Goal: Information Seeking & Learning: Find specific fact

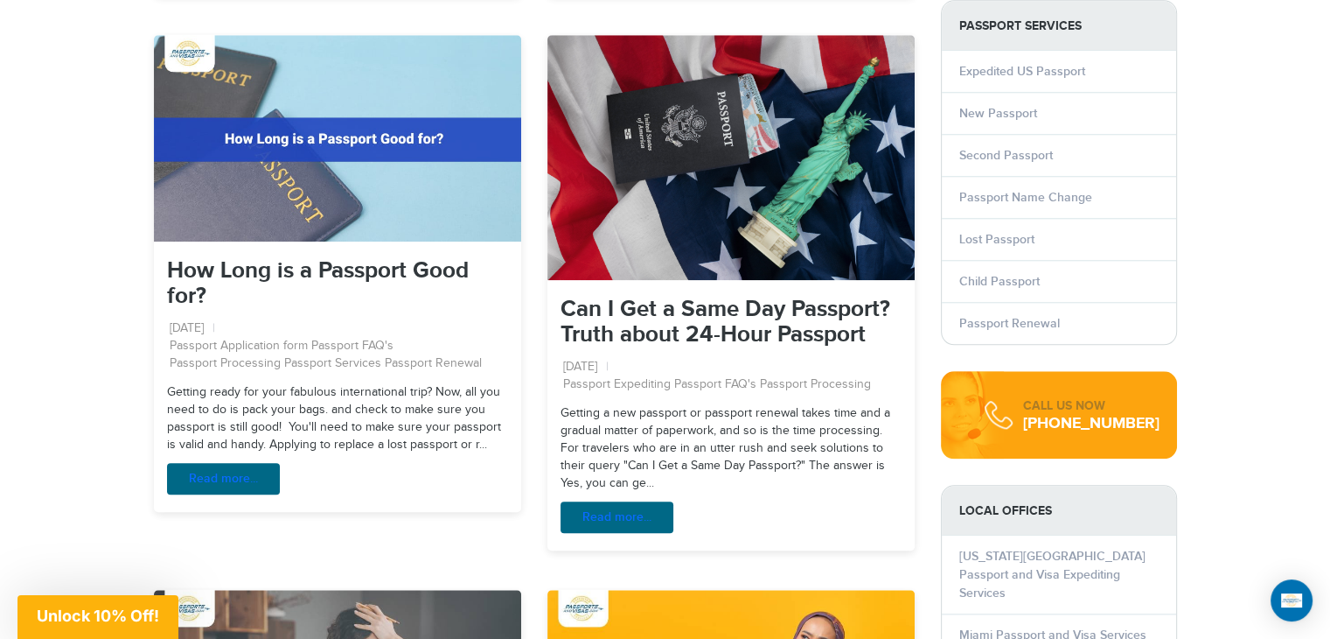
scroll to position [1662, 0]
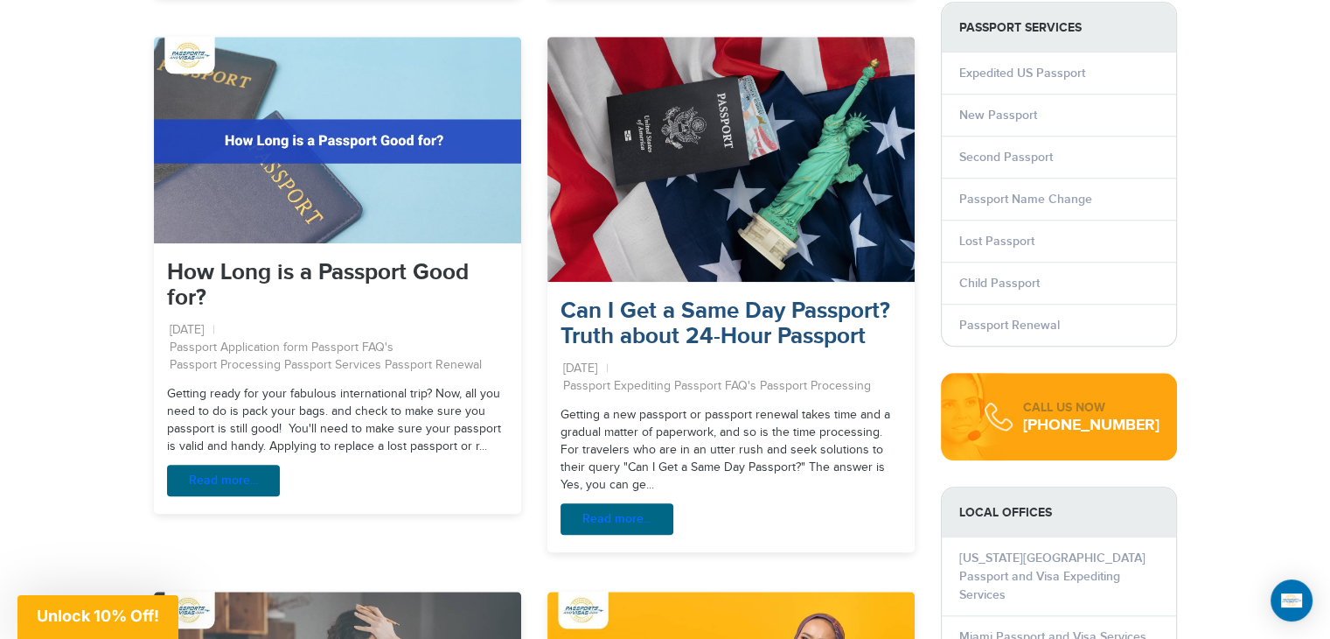
drag, startPoint x: 557, startPoint y: 310, endPoint x: 570, endPoint y: 310, distance: 13.1
click at [560, 310] on div "Can I Get a Same Day Passport? Truth about 24-Hour Passport [DATE] Passport Exp…" at bounding box center [731, 348] width 367 height 99
drag, startPoint x: 570, startPoint y: 310, endPoint x: 663, endPoint y: 331, distance: 95.1
click at [663, 331] on link "Can I Get a Same Day Passport? Truth about 24-Hour Passport" at bounding box center [726, 323] width 330 height 52
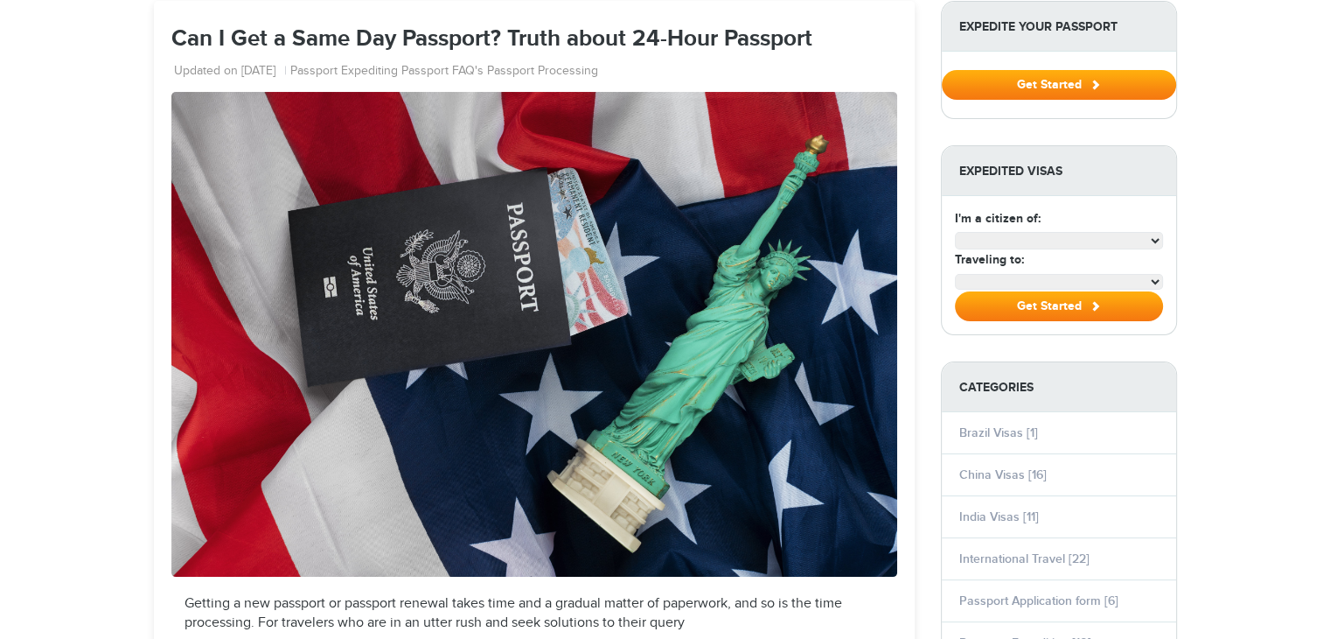
scroll to position [262, 0]
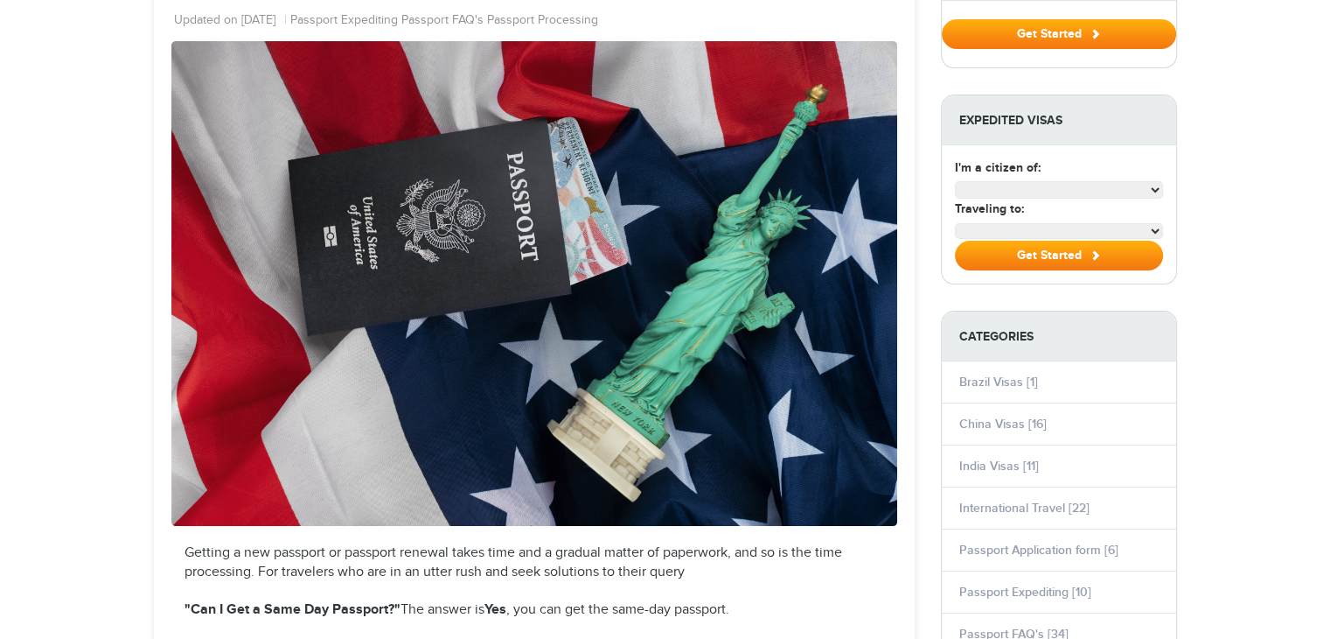
select select "**********"
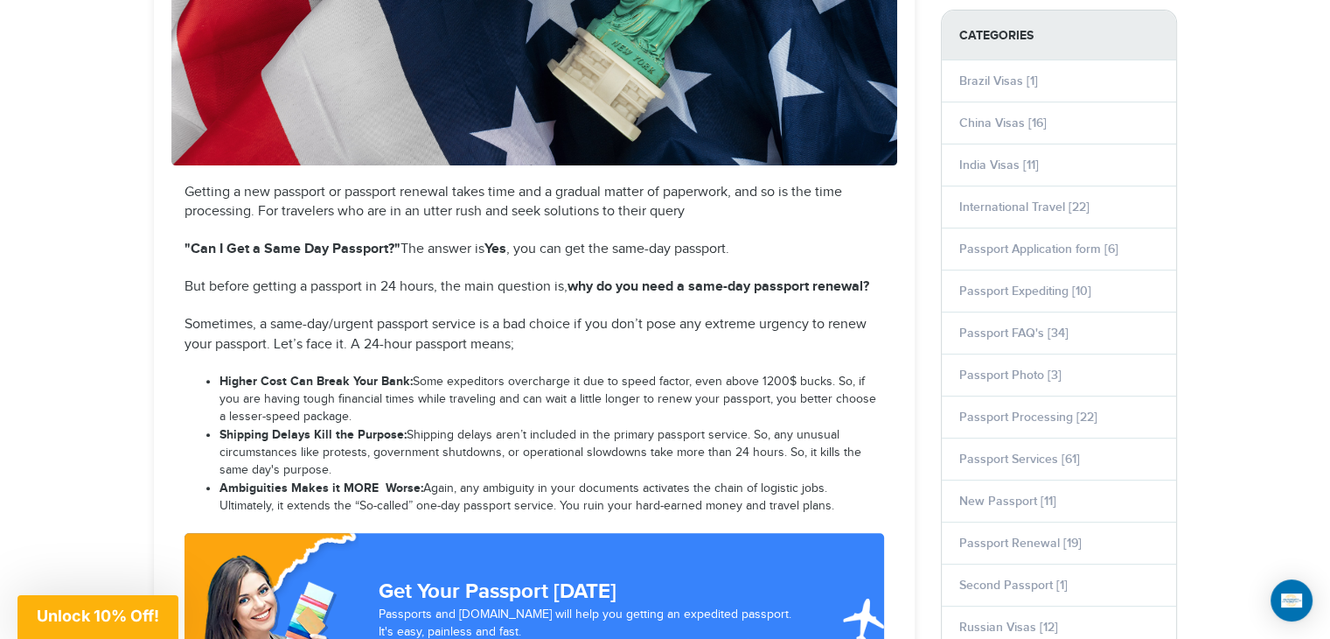
scroll to position [612, 0]
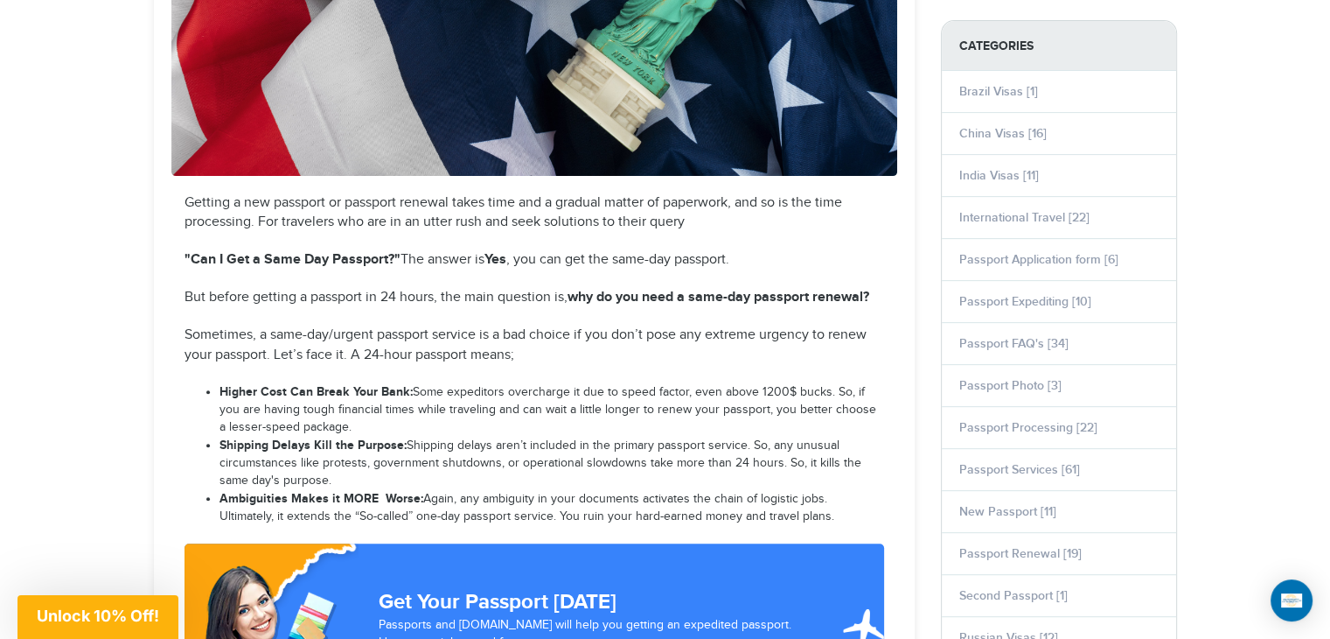
click at [185, 199] on p "Getting a new passport or passport renewal takes time and a gradual matter of p…" at bounding box center [535, 213] width 700 height 40
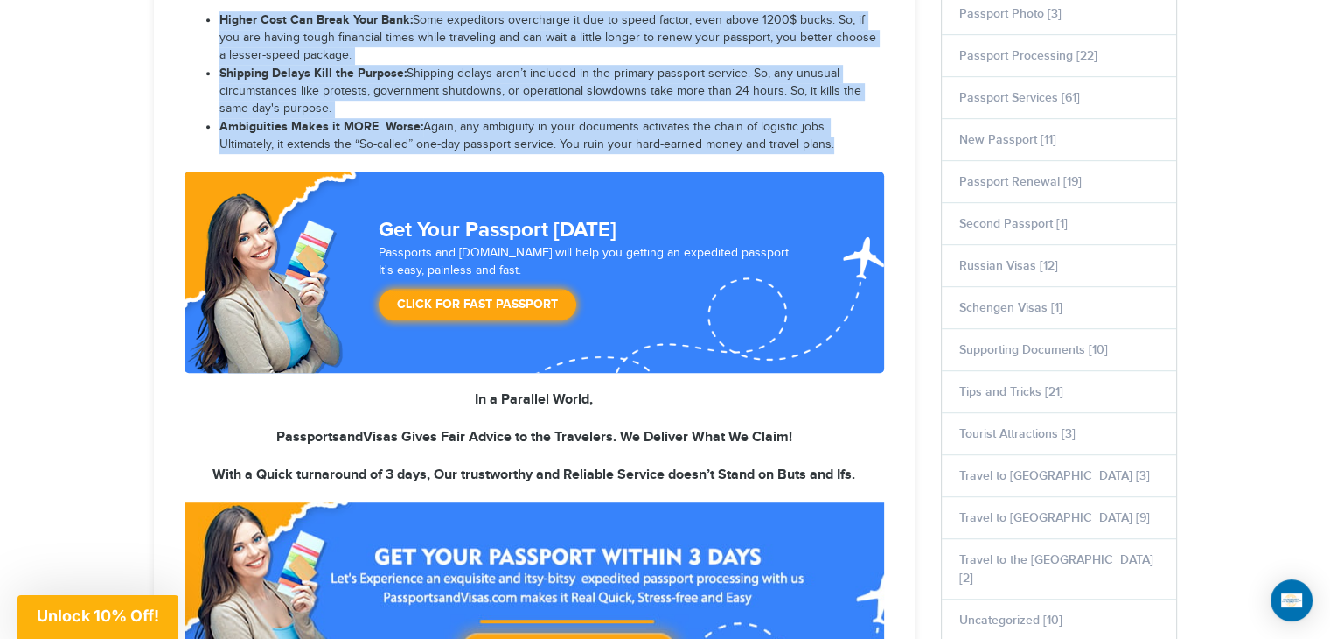
scroll to position [1050, 0]
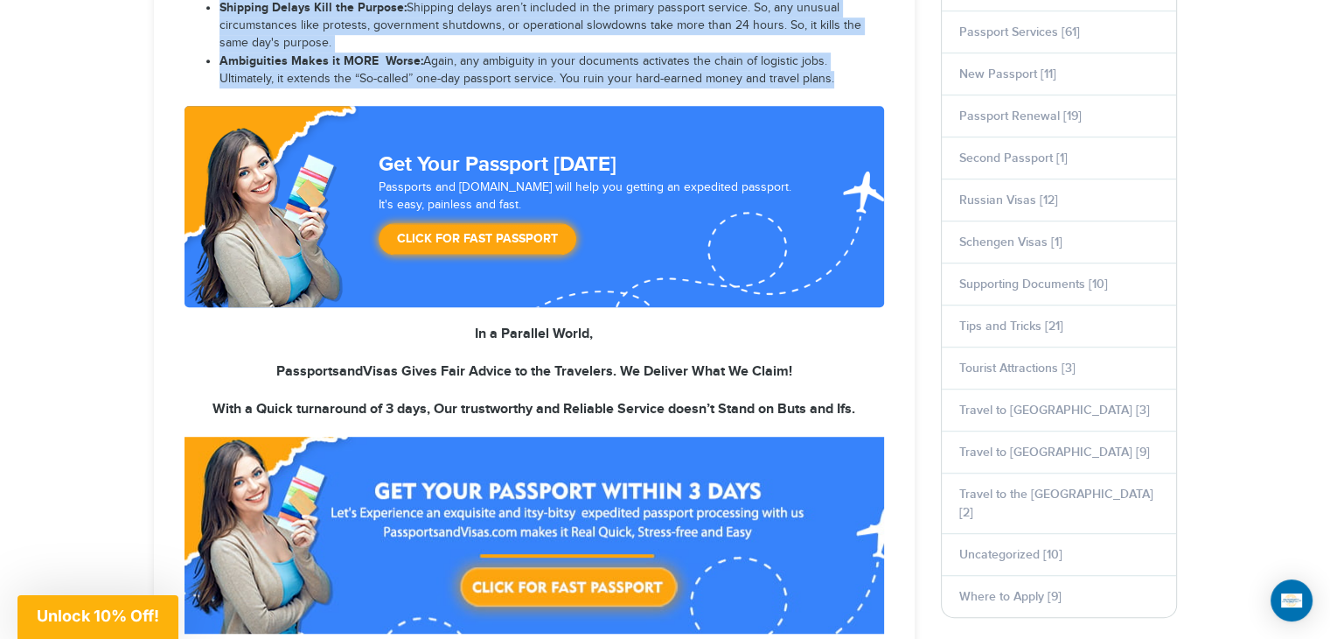
drag, startPoint x: 185, startPoint y: 199, endPoint x: 269, endPoint y: 235, distance: 91.3
copy div "Getting a new passport or passport renewal takes time and a gradual matter of p…"
click at [309, 81] on li "Ambiguities Makes it MORE Worse: Again, any ambiguity in your documents activat…" at bounding box center [552, 70] width 665 height 36
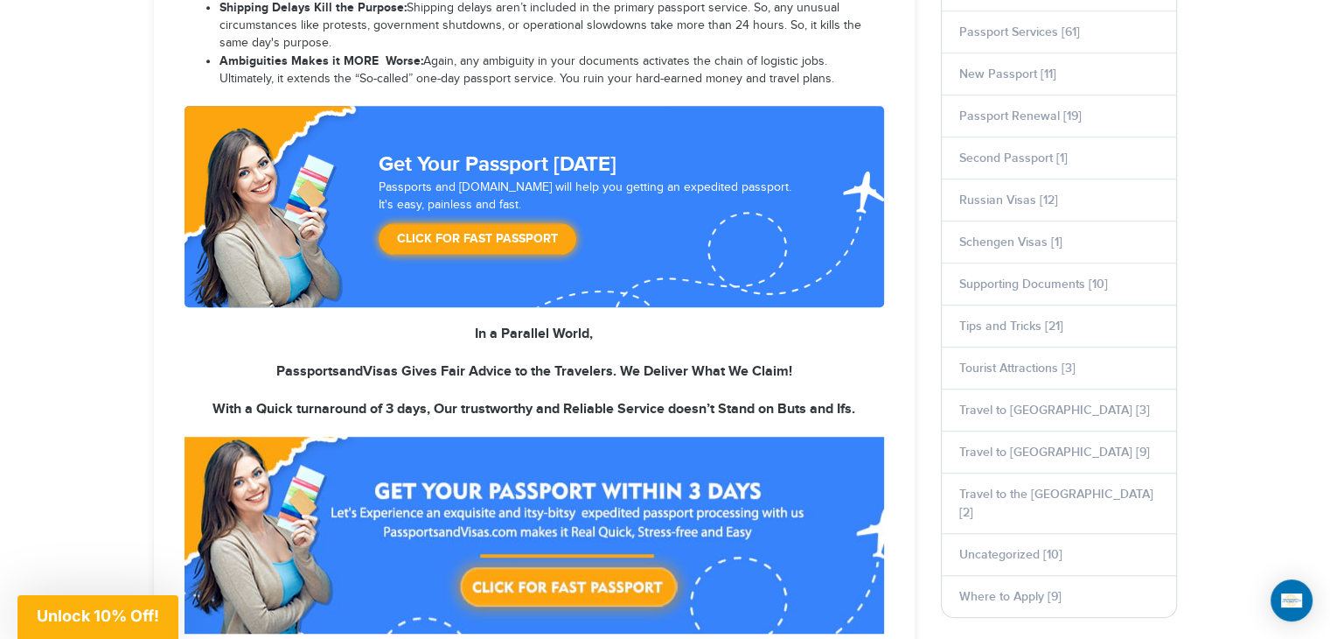
drag, startPoint x: 131, startPoint y: 347, endPoint x: 496, endPoint y: 24, distance: 487.1
click at [496, 24] on li "Shipping Delays Kill the Purpose: Shipping delays aren’t included in the primar…" at bounding box center [552, 25] width 665 height 53
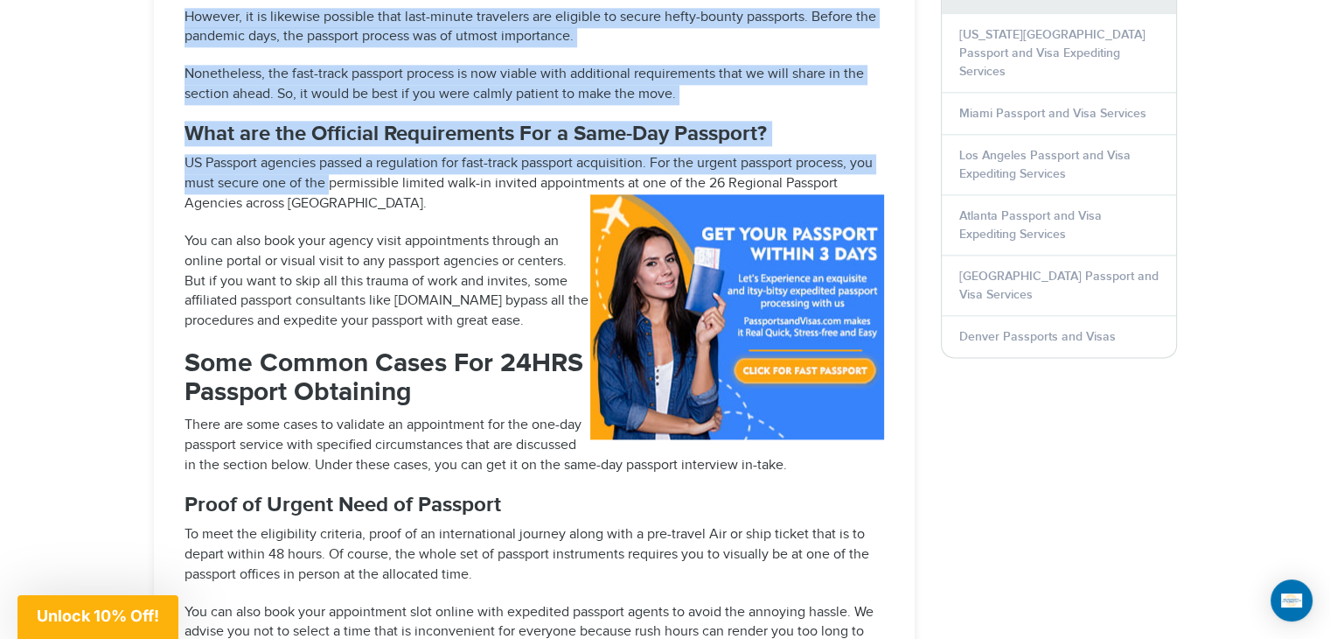
scroll to position [2187, 0]
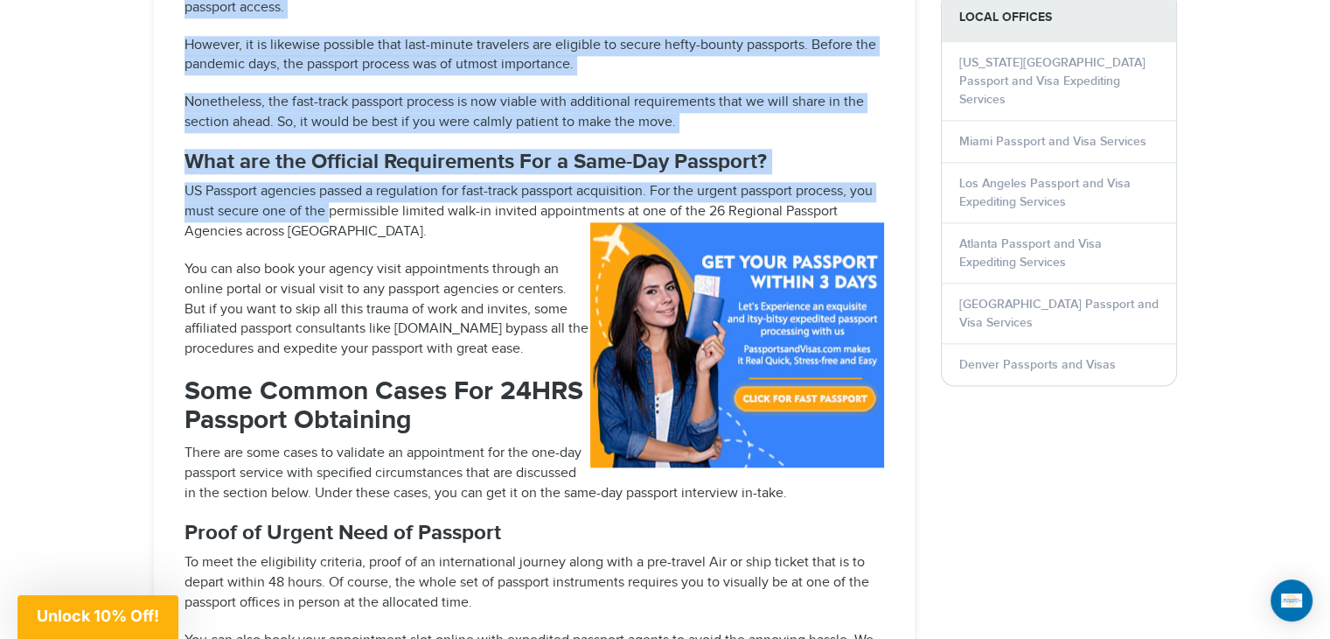
drag, startPoint x: 175, startPoint y: 130, endPoint x: 423, endPoint y: 221, distance: 264.6
click at [423, 221] on div "Getting a new passport or passport renewal takes time and a gradual matter of p…" at bounding box center [534, 454] width 726 height 3671
copy div "How to Get Same Day/24 Hour Passport The path to getting a passport in 24 hours…"
click at [419, 149] on strong "What are the Official Requirements For a Same-Day Passport?" at bounding box center [476, 161] width 583 height 25
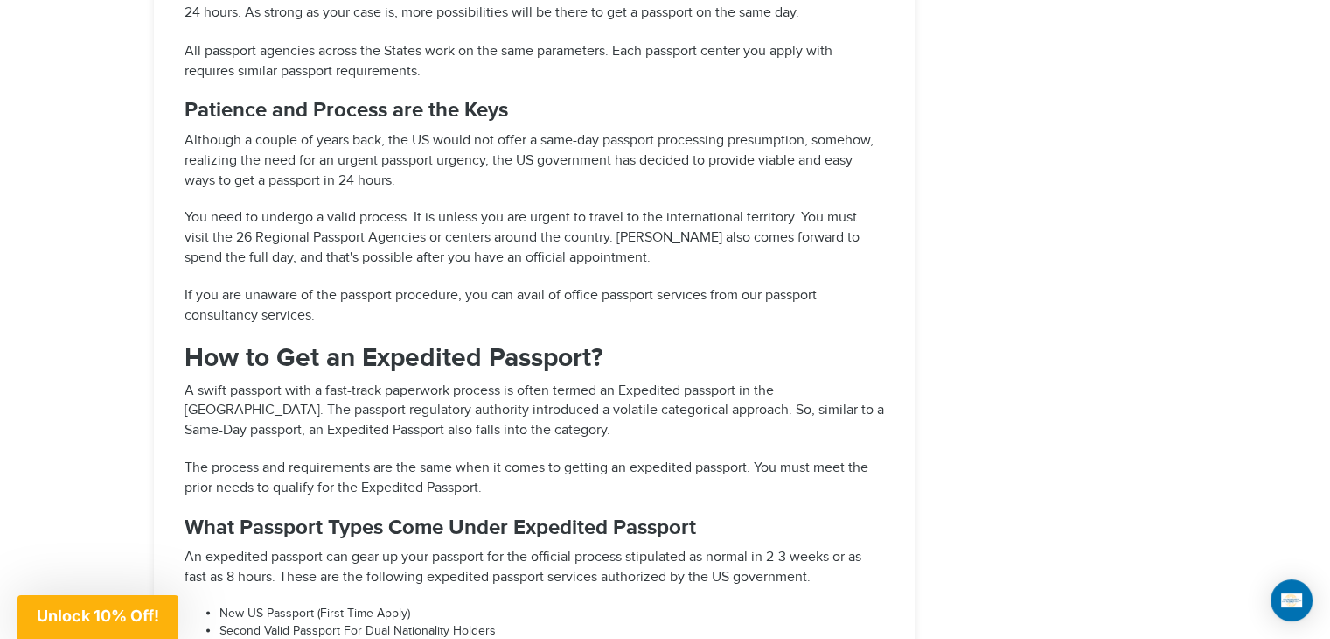
scroll to position [3324, 0]
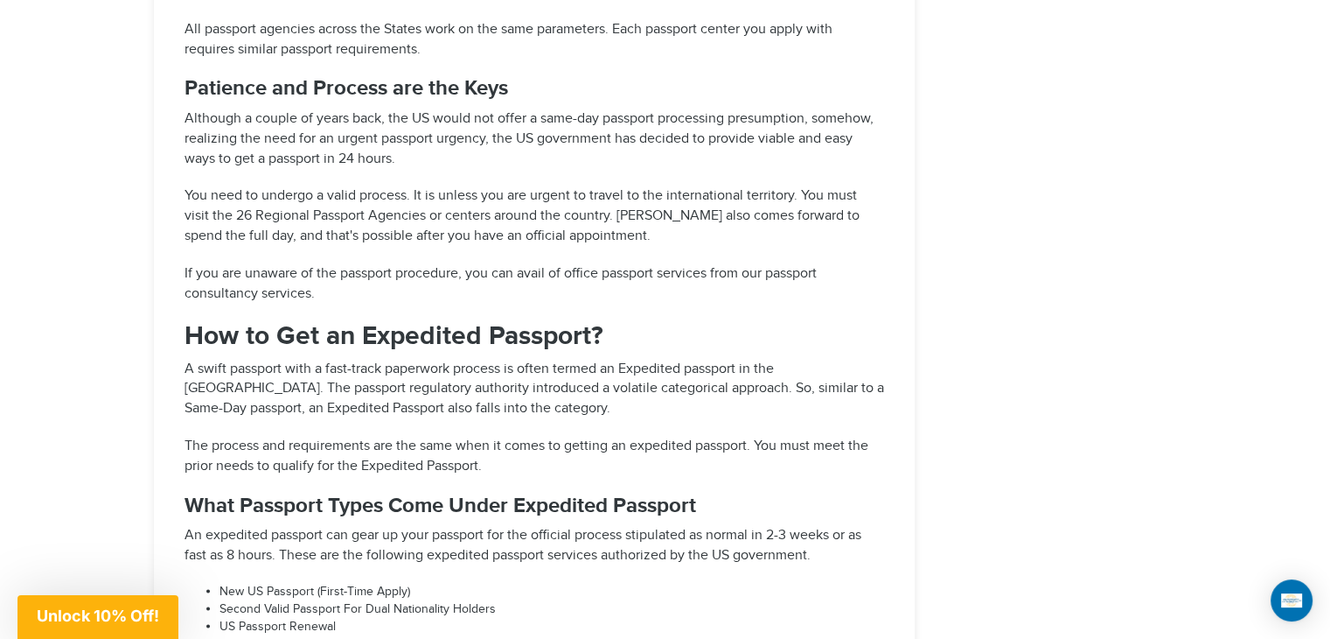
drag, startPoint x: 182, startPoint y: 174, endPoint x: 412, endPoint y: 298, distance: 261.4
copy div "You can also book your agency visit appointments through an online portal or vi…"
drag, startPoint x: 360, startPoint y: 211, endPoint x: 399, endPoint y: 239, distance: 48.3
click at [399, 239] on p "You need to undergo a valid process. It is unless you are urgent to travel to t…" at bounding box center [535, 215] width 700 height 60
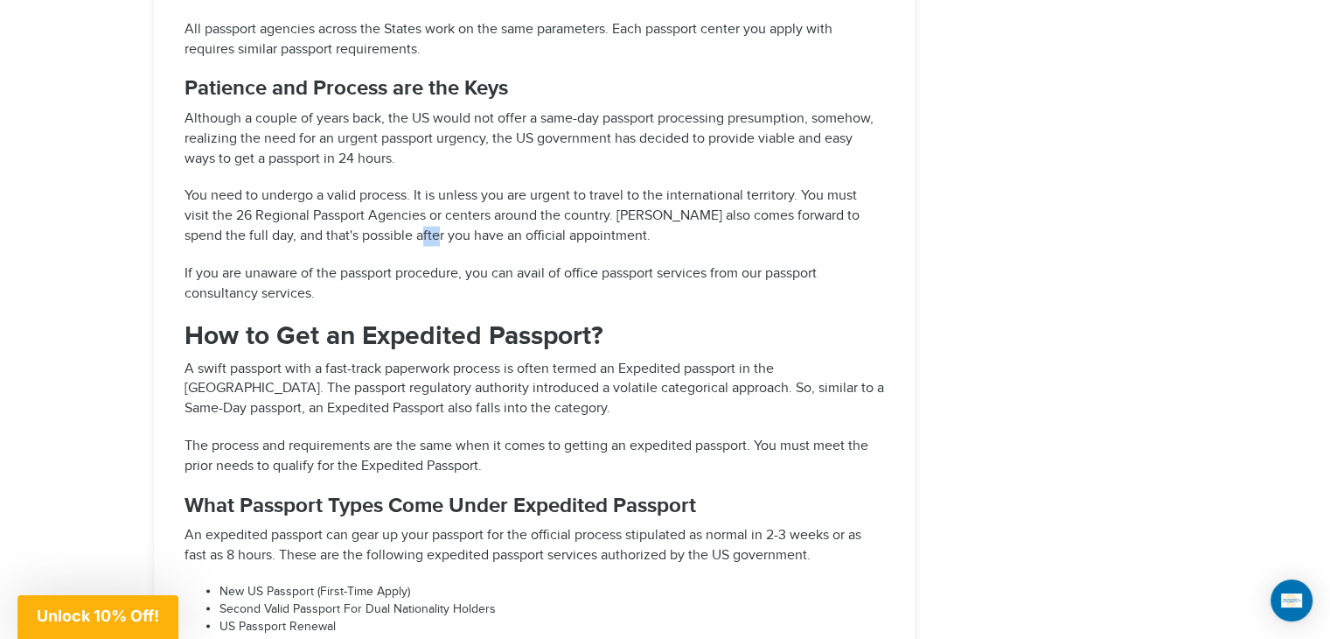
click at [400, 239] on p "You need to undergo a valid process. It is unless you are urgent to travel to t…" at bounding box center [535, 215] width 700 height 60
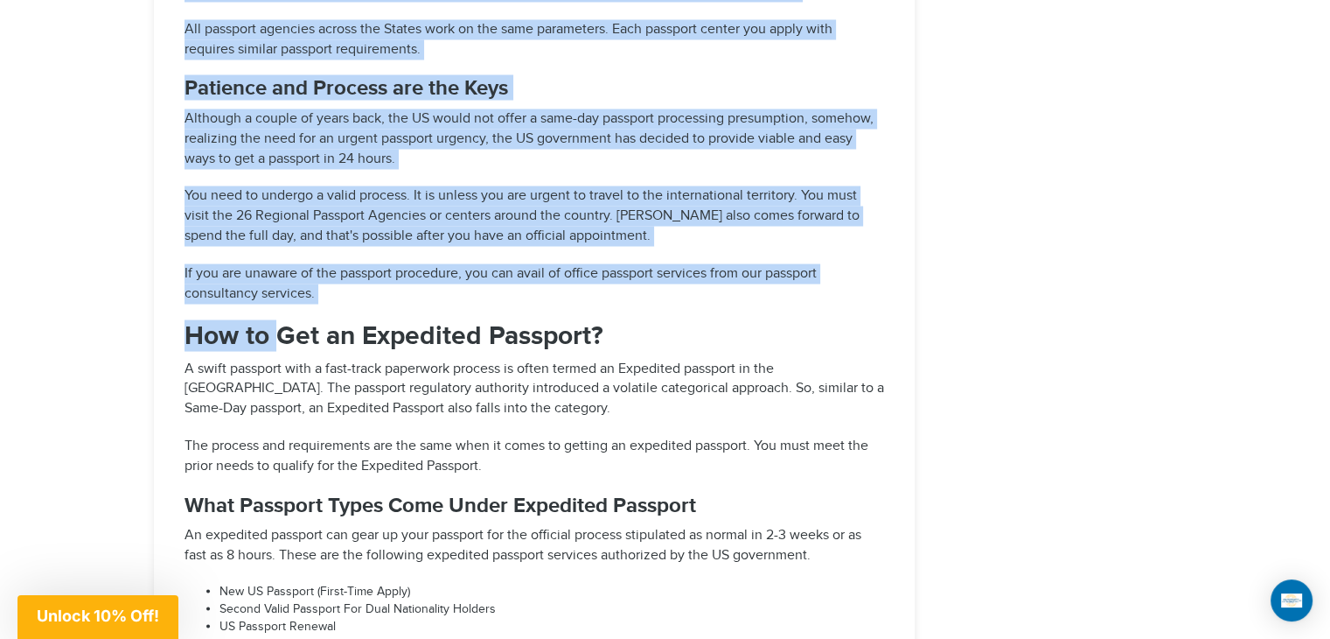
drag, startPoint x: 184, startPoint y: 262, endPoint x: 332, endPoint y: 288, distance: 150.0
copy div "You can also book your agency visit appointments through an online portal or vi…"
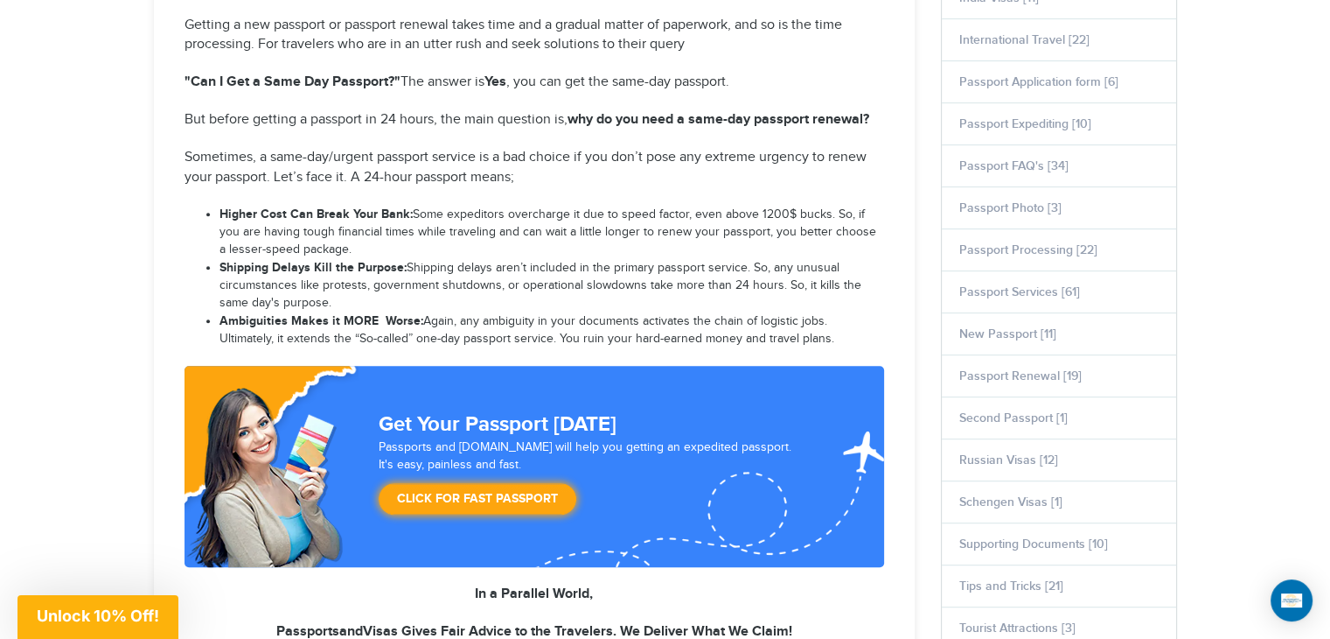
scroll to position [787, 0]
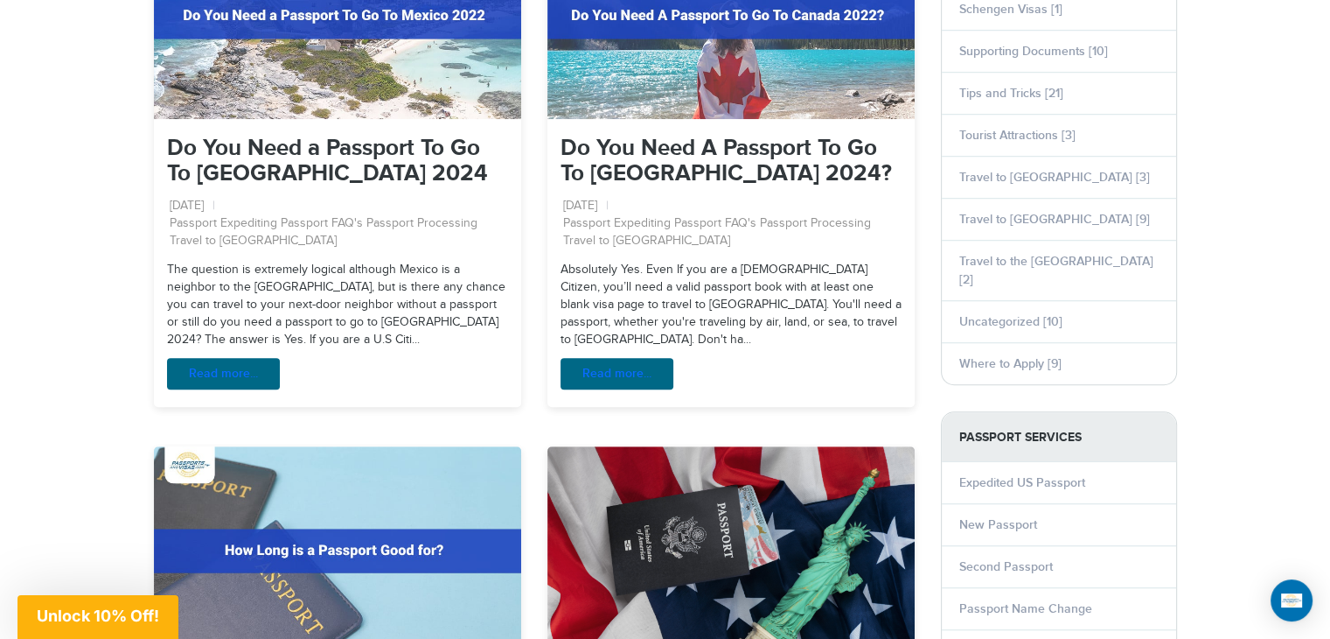
scroll to position [1078, 0]
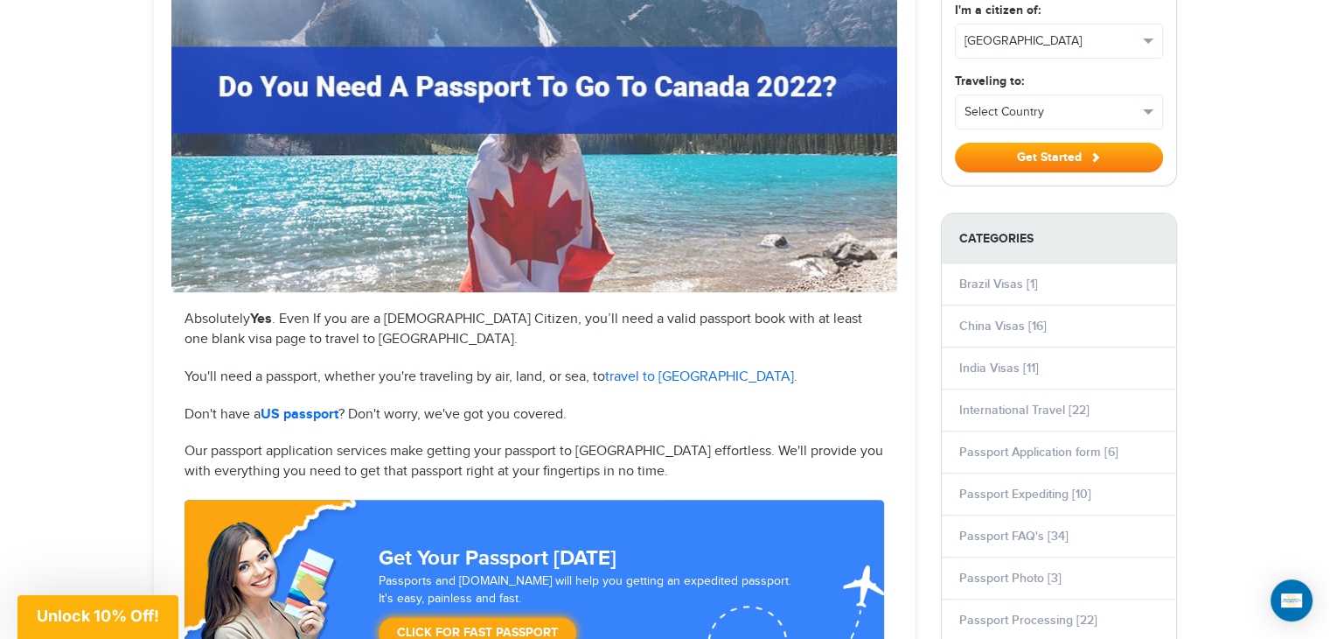
scroll to position [612, 0]
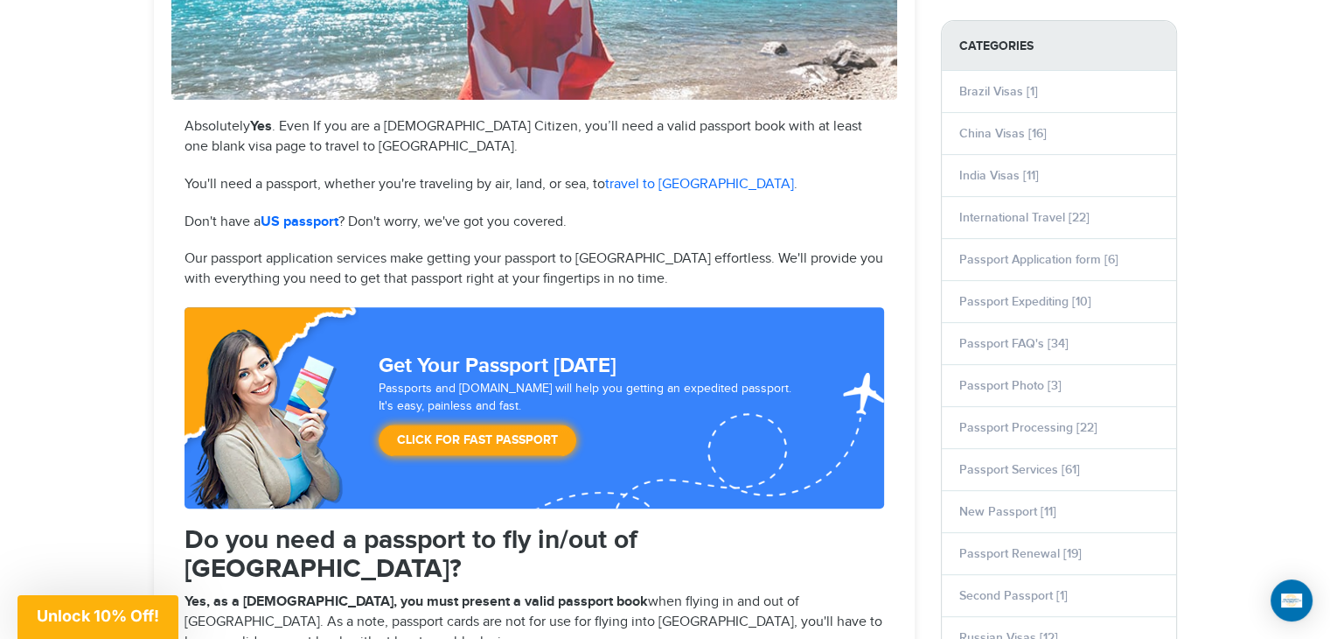
click at [185, 124] on p "Absolutely Yes . Even If you are a U.S Citizen, you’ll need a valid passport bo…" at bounding box center [535, 137] width 700 height 40
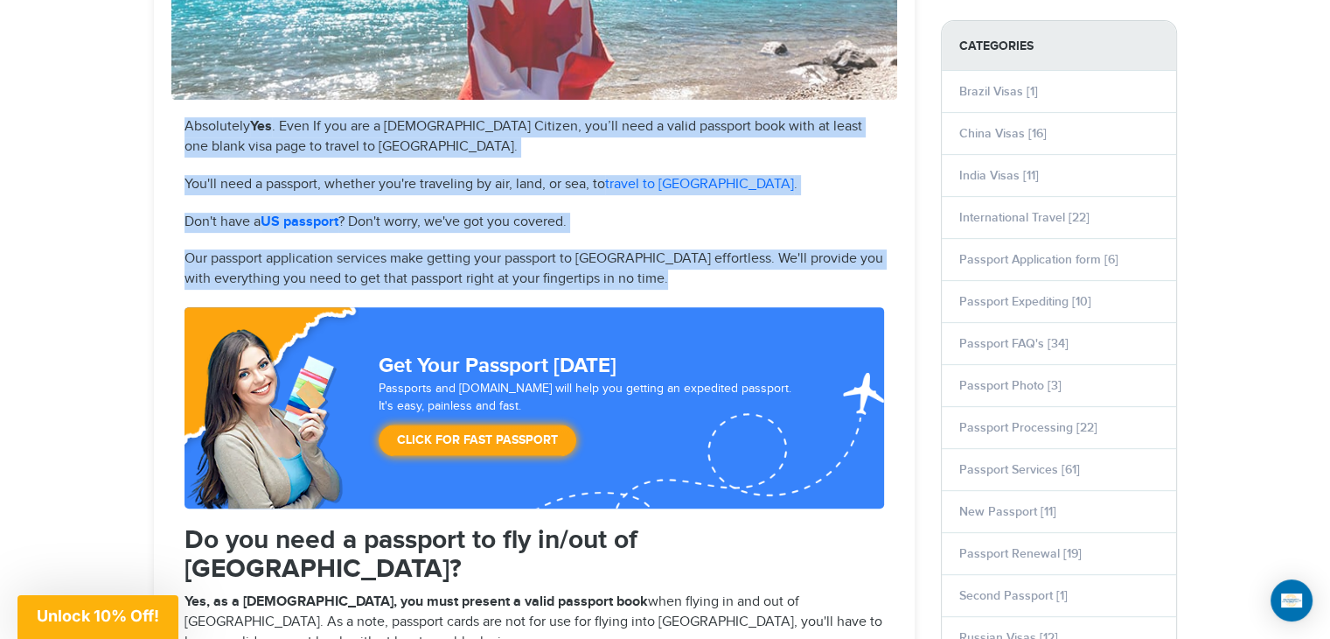
drag, startPoint x: 185, startPoint y: 124, endPoint x: 652, endPoint y: 276, distance: 490.2
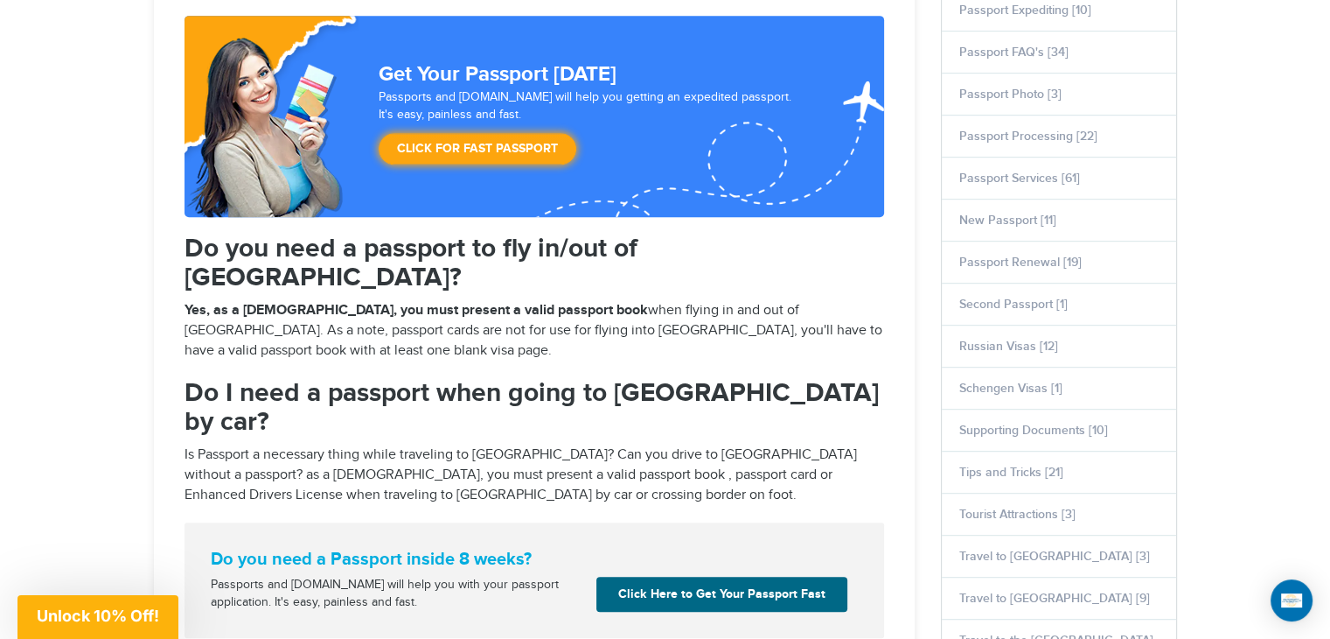
scroll to position [962, 0]
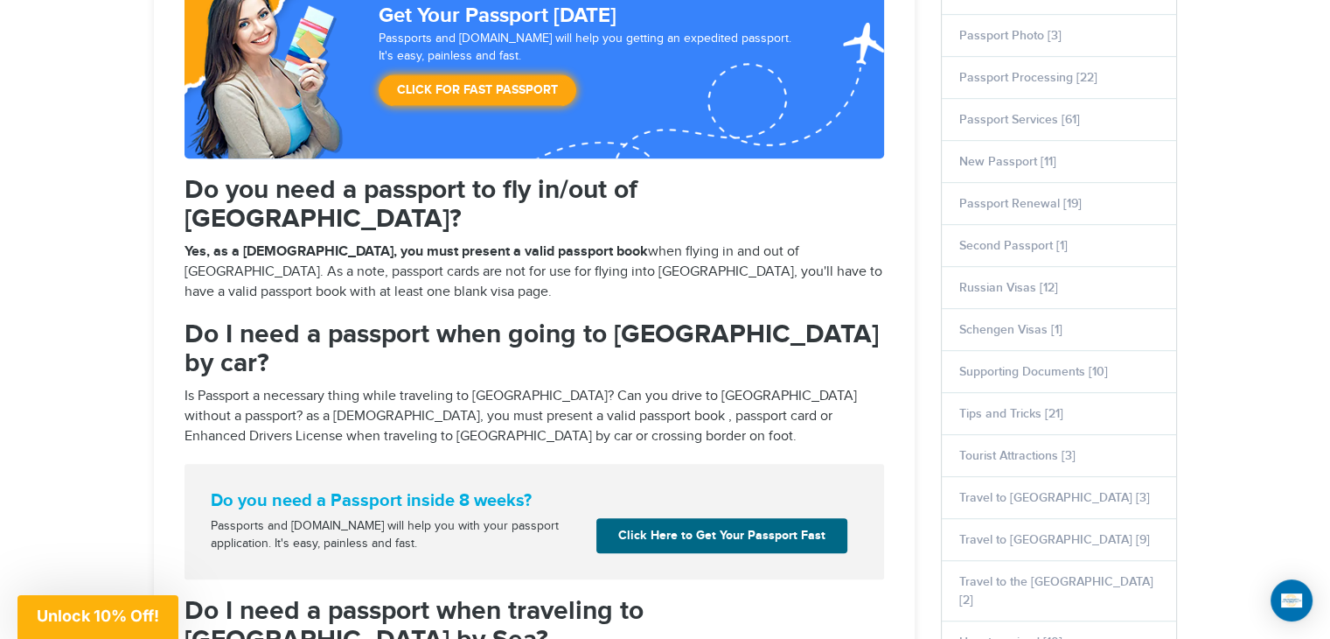
drag, startPoint x: 225, startPoint y: 179, endPoint x: 239, endPoint y: 183, distance: 14.4
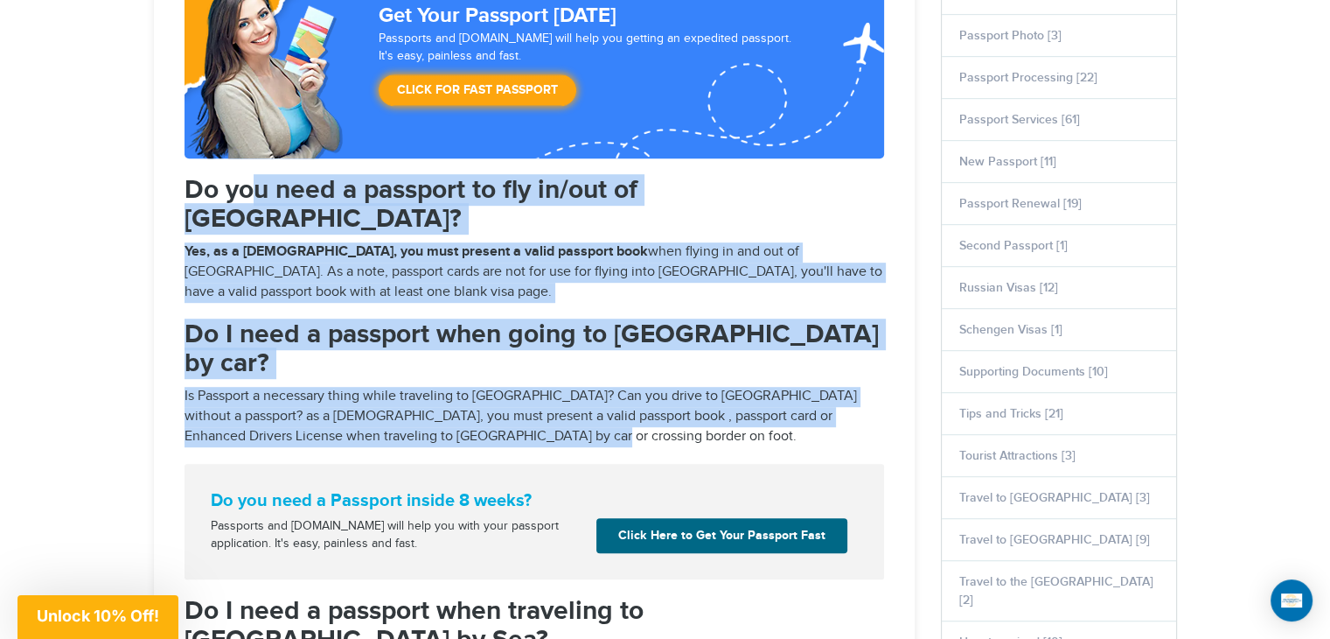
drag, startPoint x: 319, startPoint y: 204, endPoint x: 539, endPoint y: 373, distance: 277.0
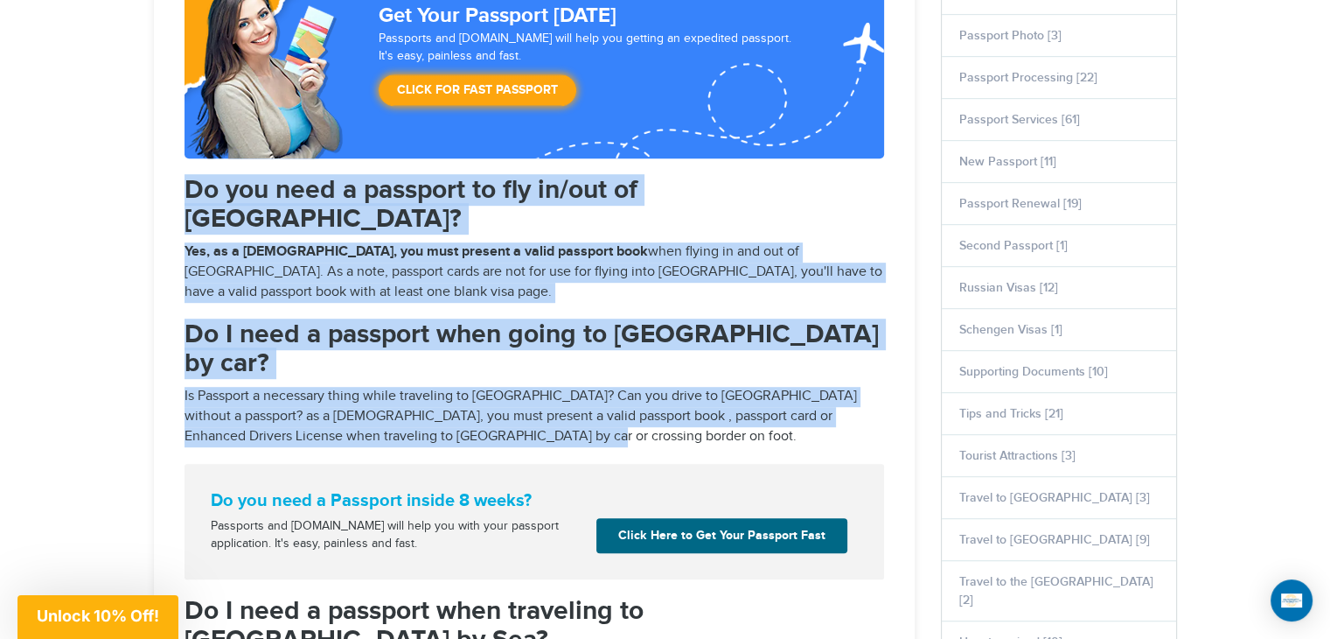
drag, startPoint x: 178, startPoint y: 185, endPoint x: 456, endPoint y: 375, distance: 336.5
copy div "Do you need a passport to fly in/out of Canada? Yes, as a United States citizen…"
drag, startPoint x: 294, startPoint y: 234, endPoint x: 337, endPoint y: 256, distance: 48.5
click at [336, 256] on p "Yes, as a United States citizen, you must present a valid passport book when fl…" at bounding box center [535, 272] width 700 height 60
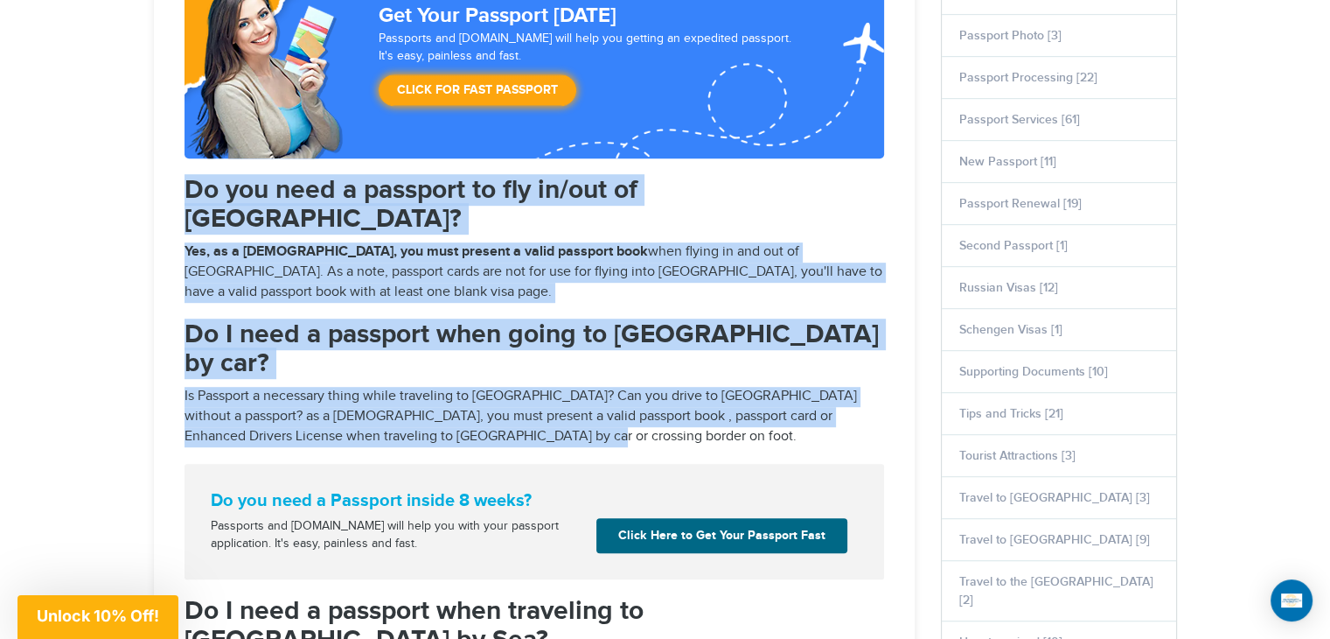
click at [336, 256] on p "Yes, as a United States citizen, you must present a valid passport book when fl…" at bounding box center [535, 272] width 700 height 60
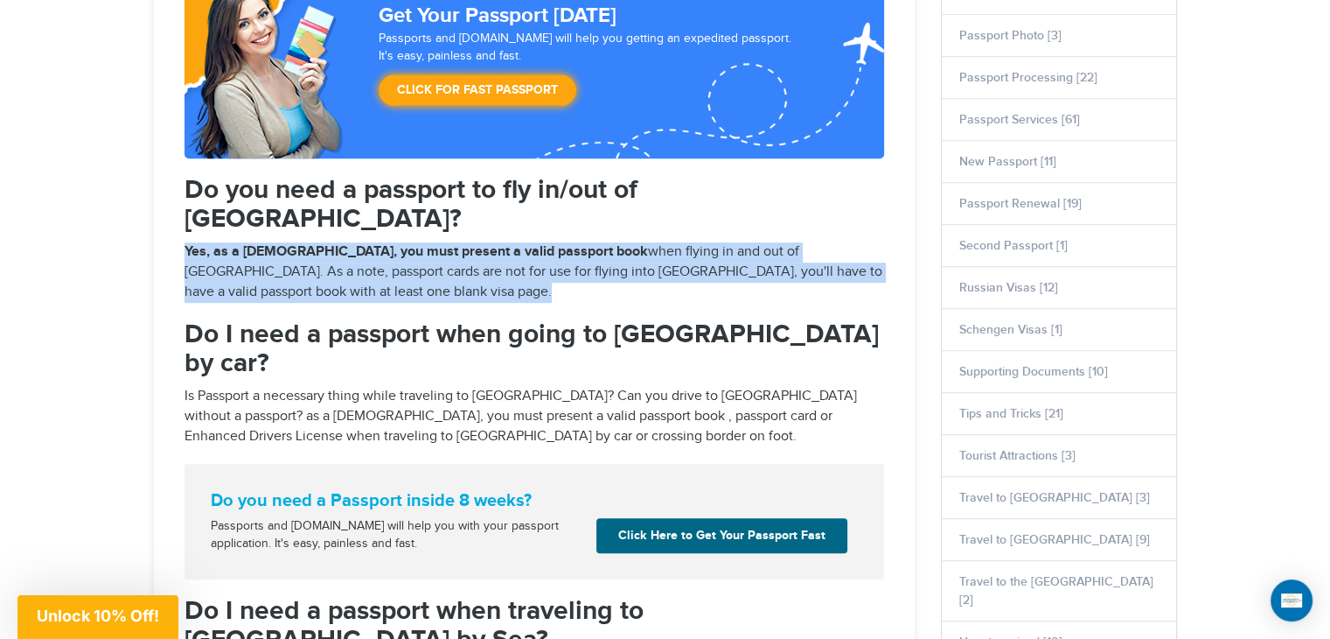
click at [337, 256] on p "Yes, as a United States citizen, you must present a valid passport book when fl…" at bounding box center [535, 272] width 700 height 60
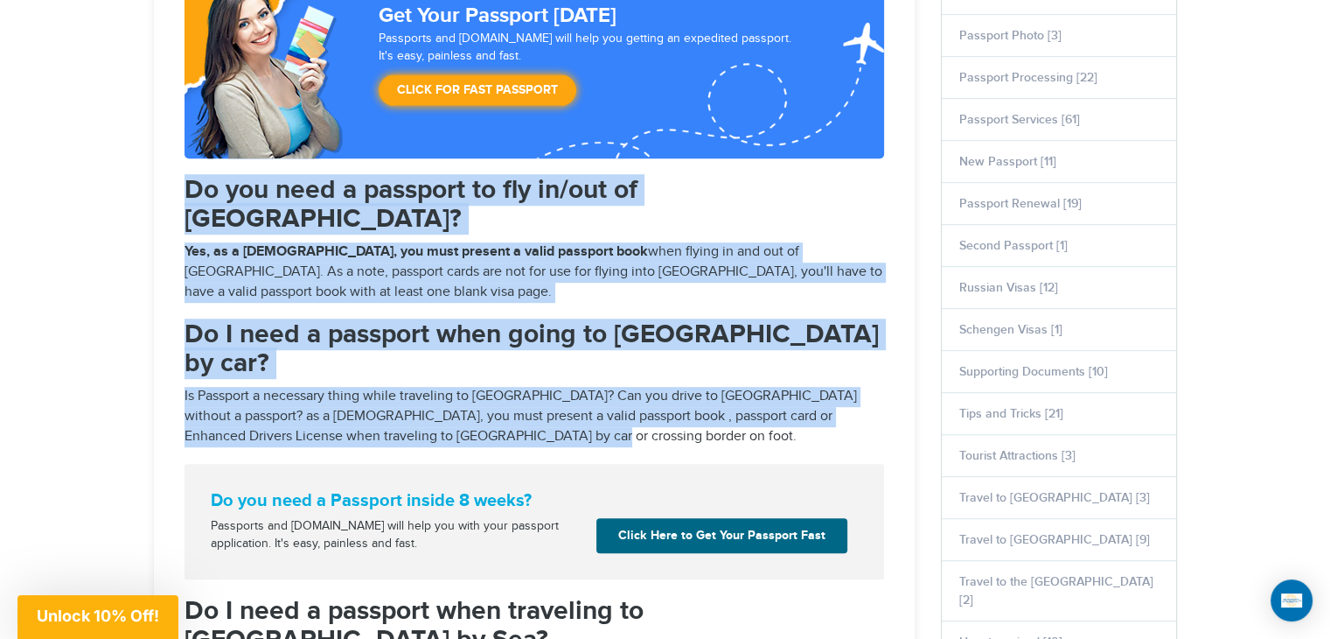
drag, startPoint x: 179, startPoint y: 187, endPoint x: 497, endPoint y: 380, distance: 371.7
copy div "Do you need a passport to fly in/out of Canada? Yes, as a United States citizen…"
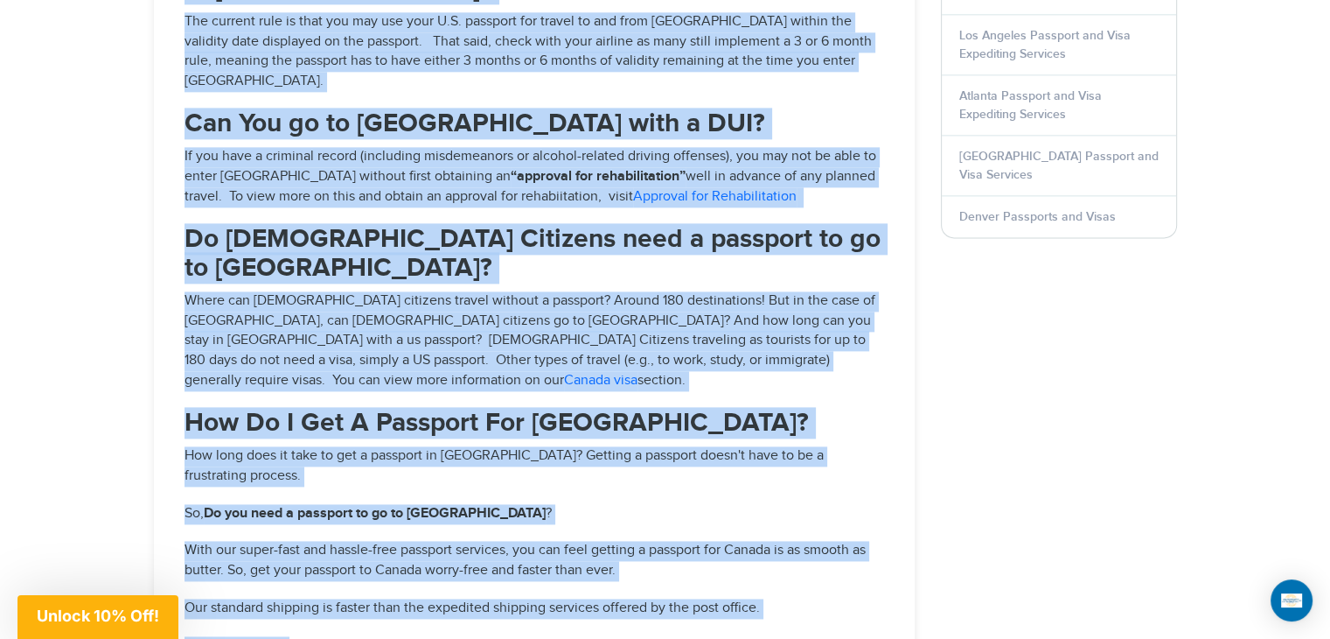
scroll to position [2362, 0]
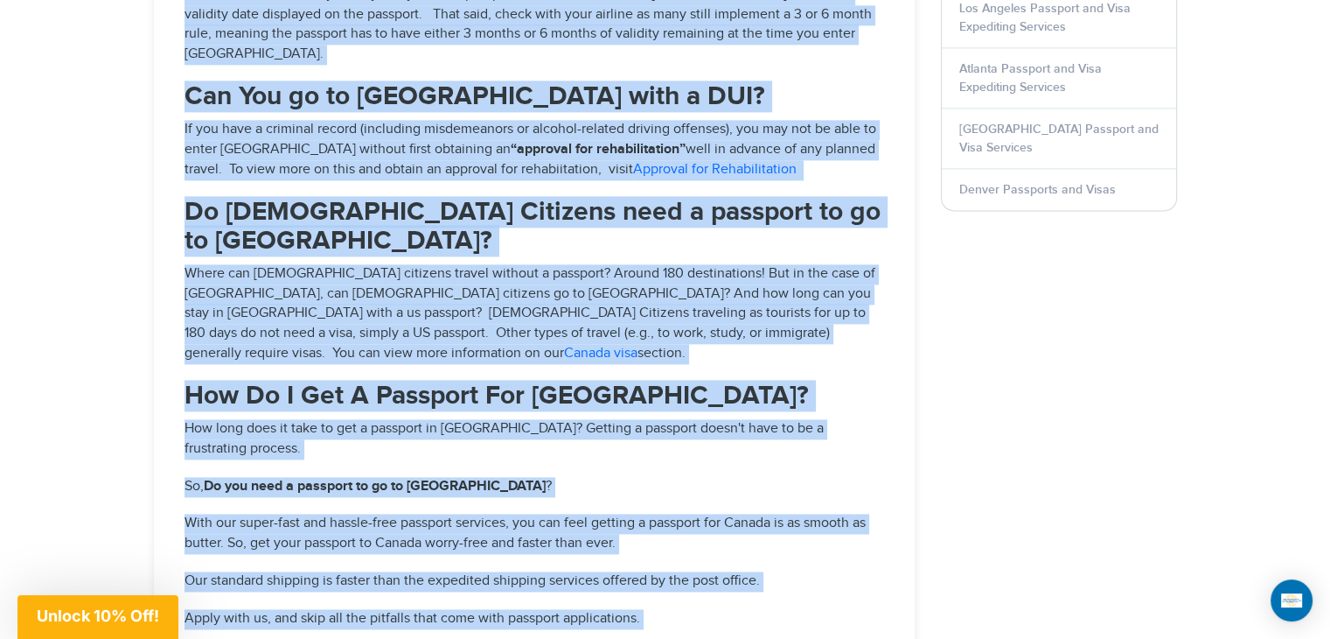
drag, startPoint x: 185, startPoint y: 281, endPoint x: 837, endPoint y: 394, distance: 661.4
copy div "Do I need a passport when traveling to Canada by Sea? Yes, just like when trave…"
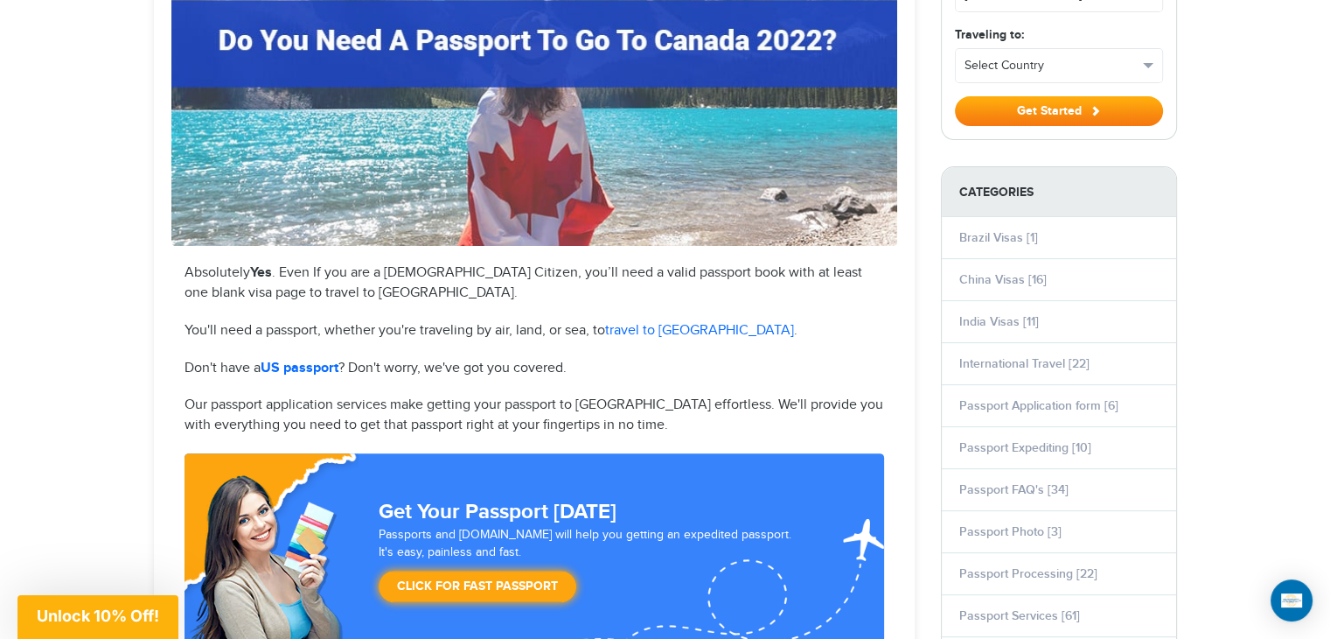
scroll to position [437, 0]
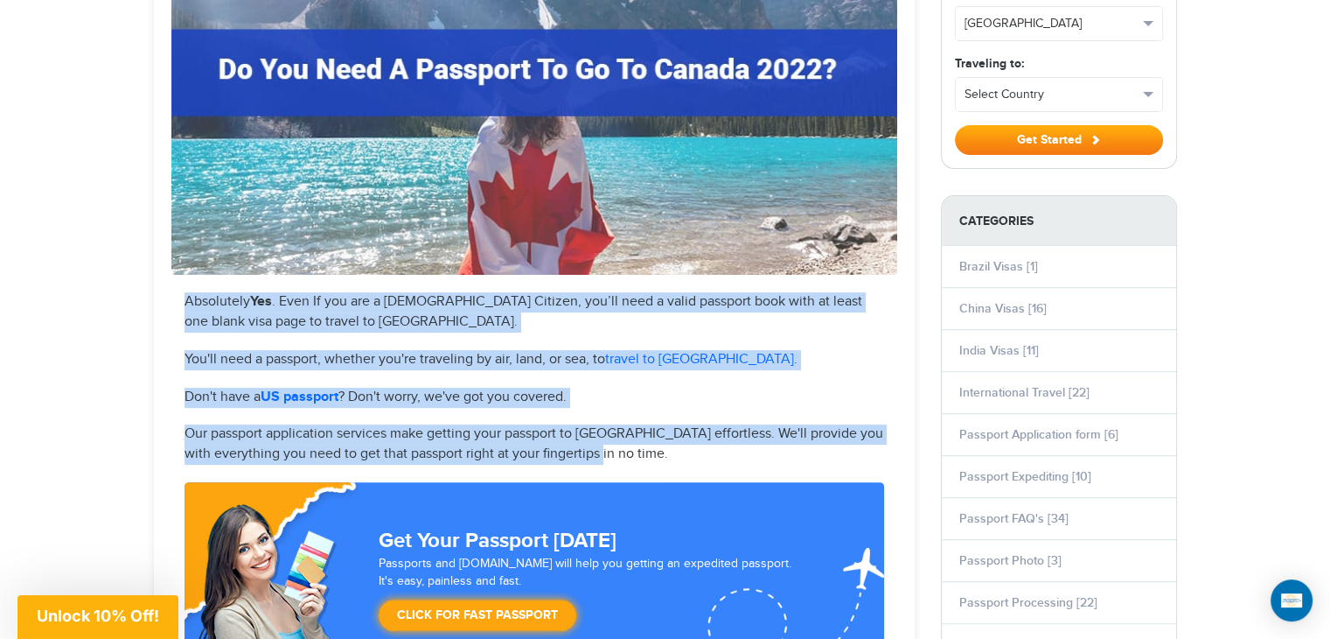
drag, startPoint x: 182, startPoint y: 292, endPoint x: 662, endPoint y: 454, distance: 506.7
copy div "Absolutely Yes . Even If you are a U.S Citizen, you’ll need a valid passport bo…"
click at [332, 48] on img at bounding box center [534, 70] width 726 height 408
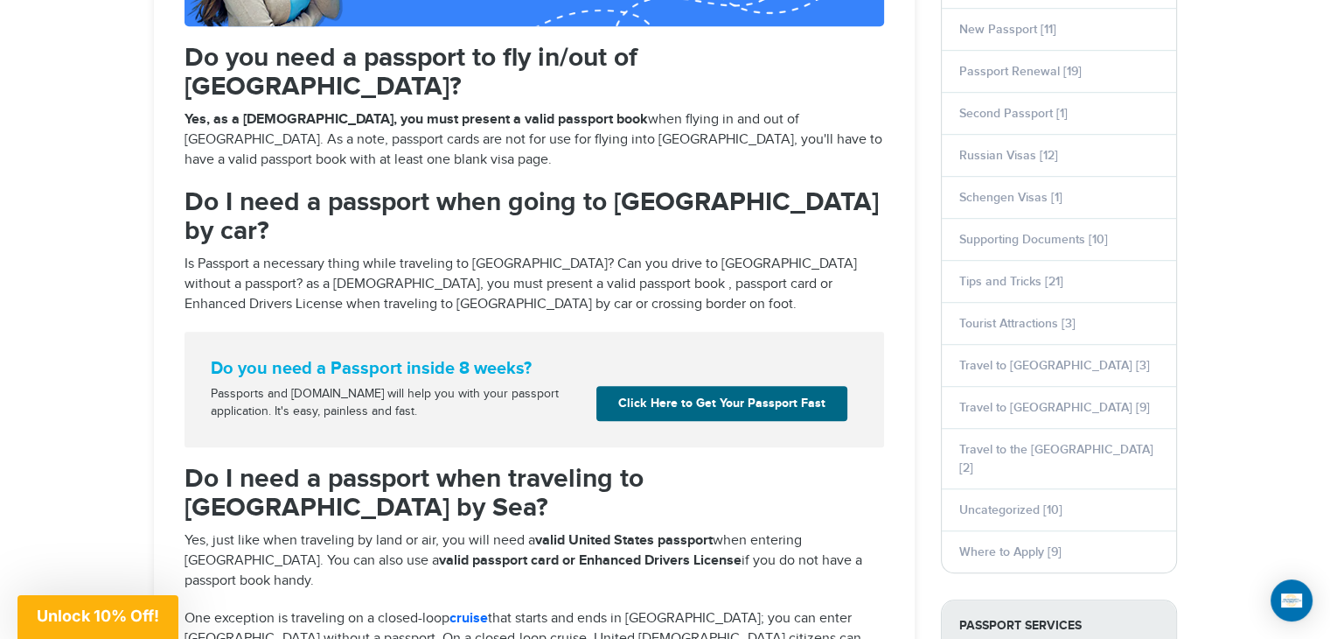
scroll to position [1102, 0]
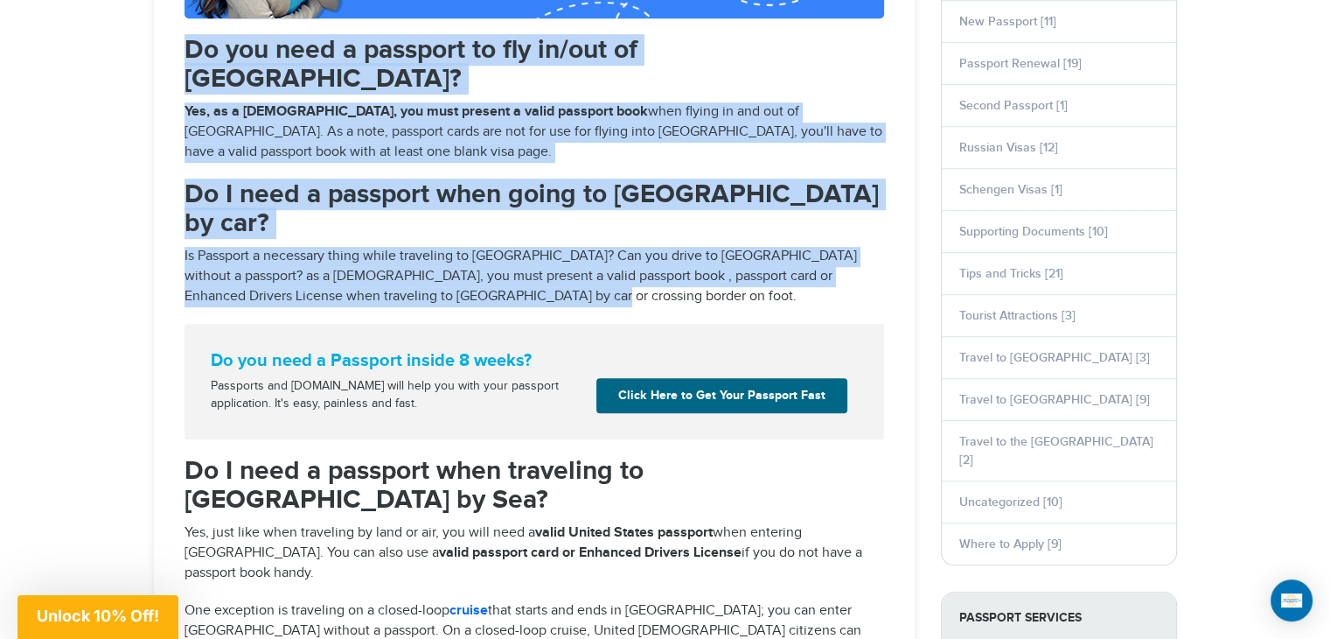
drag, startPoint x: 186, startPoint y: 44, endPoint x: 572, endPoint y: 239, distance: 432.3
copy div "Do you need a passport to fly in/out of Canada? Yes, as a United States citizen…"
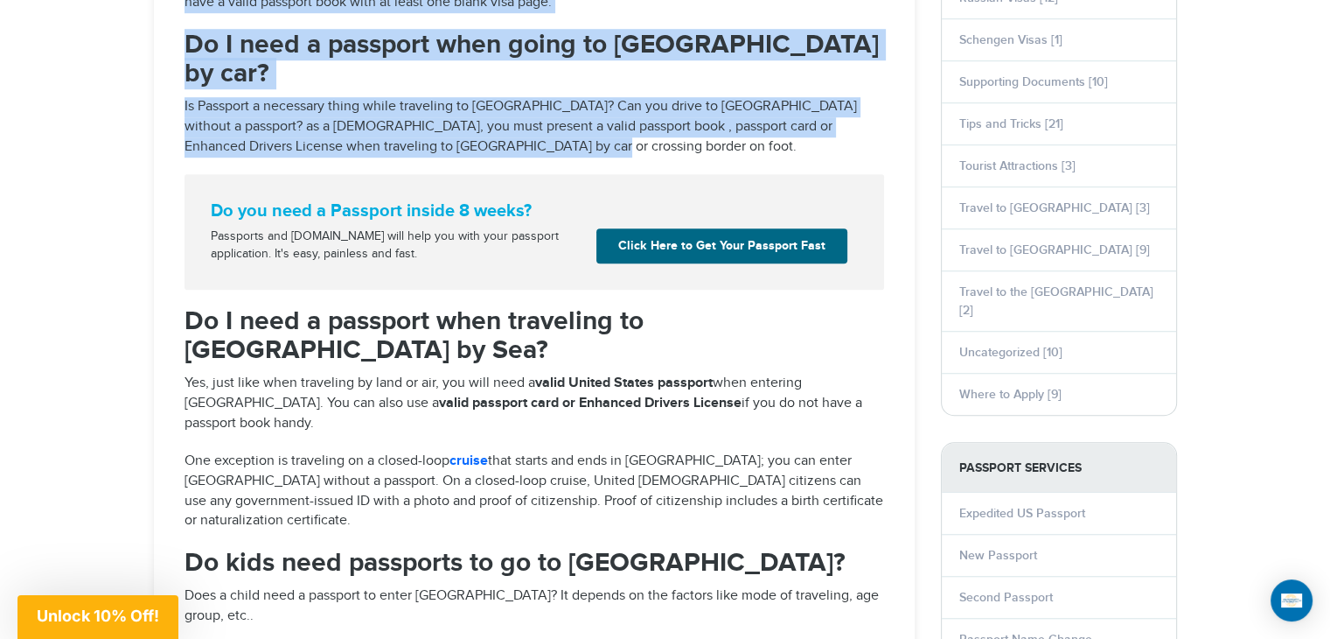
scroll to position [1283, 0]
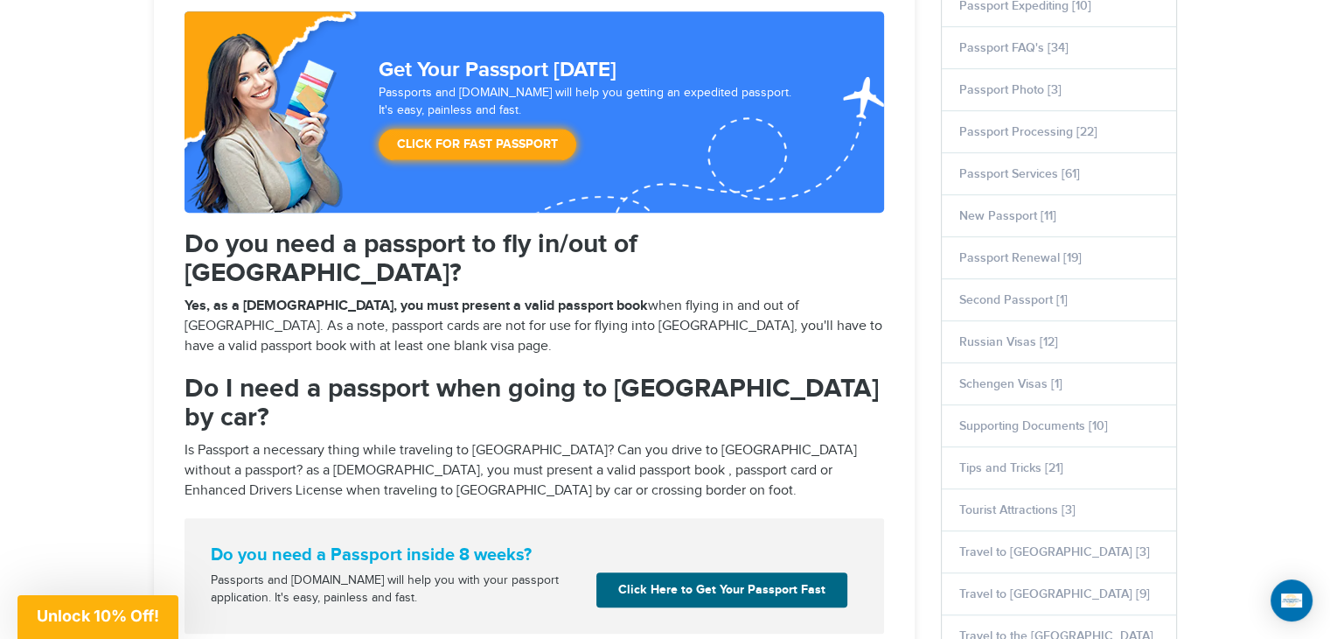
drag, startPoint x: 185, startPoint y: 225, endPoint x: 624, endPoint y: 638, distance: 602.7
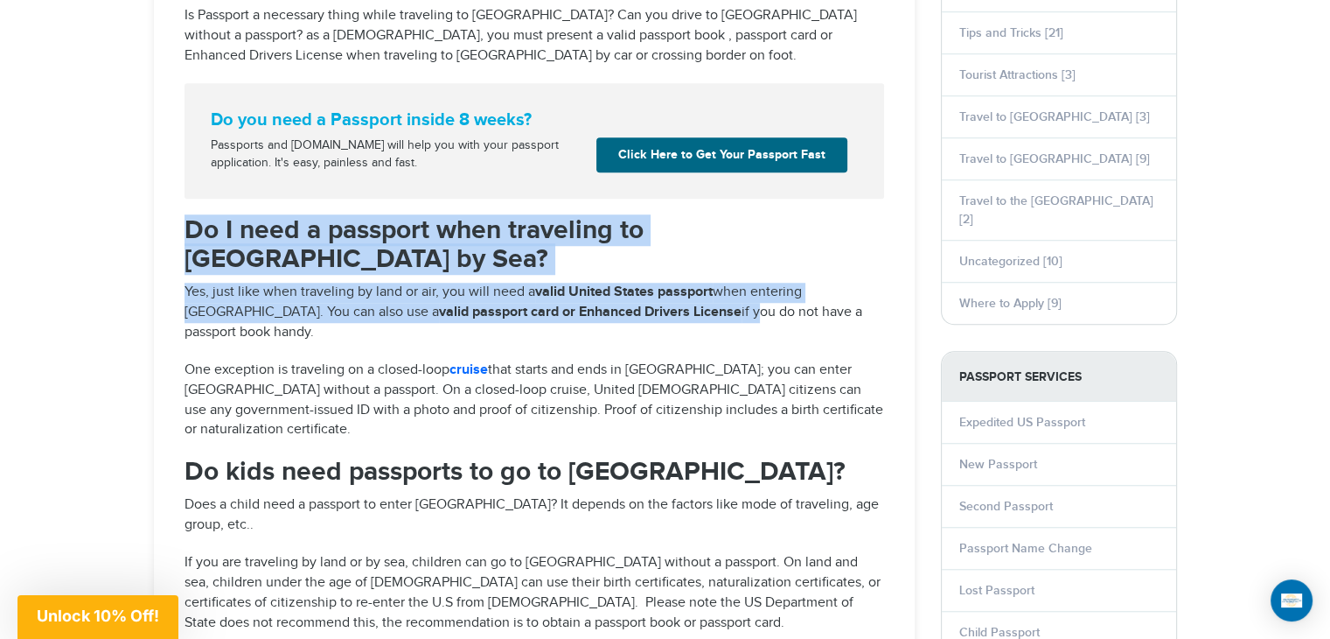
scroll to position [1344, 0]
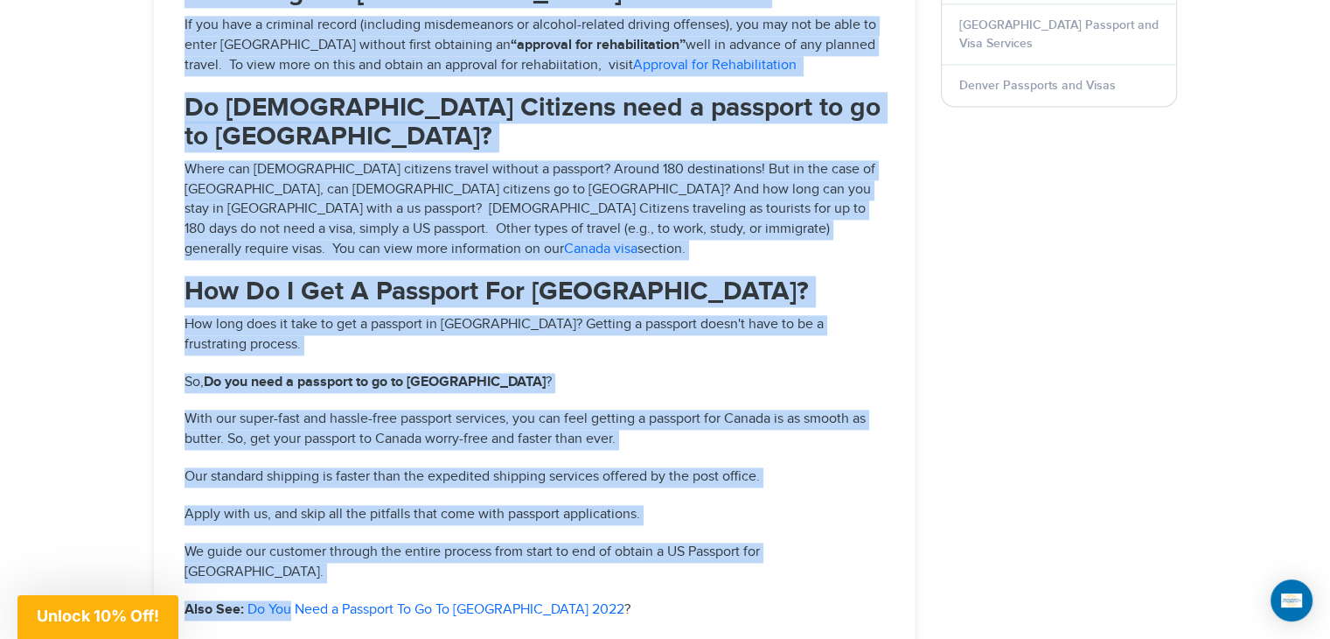
scroll to position [2481, 0]
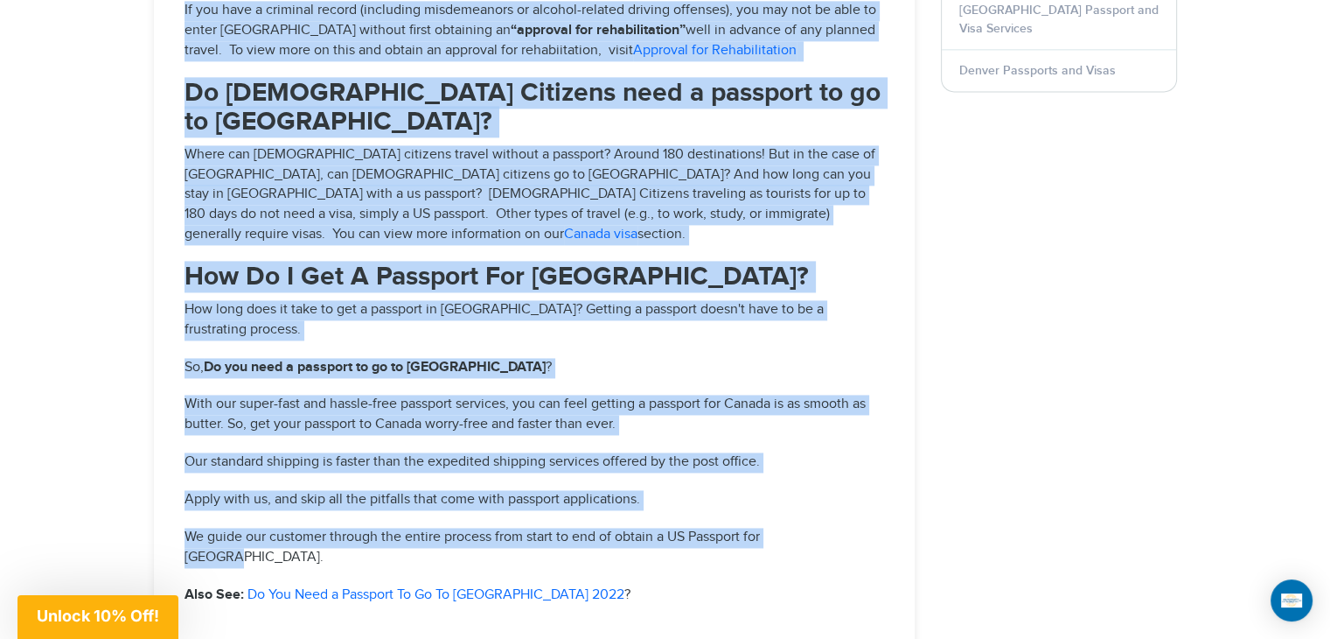
drag, startPoint x: 178, startPoint y: 159, endPoint x: 823, endPoint y: 274, distance: 654.8
copy div "Do I need a passport when traveling to Canada by Sea? Yes, just like when trave…"
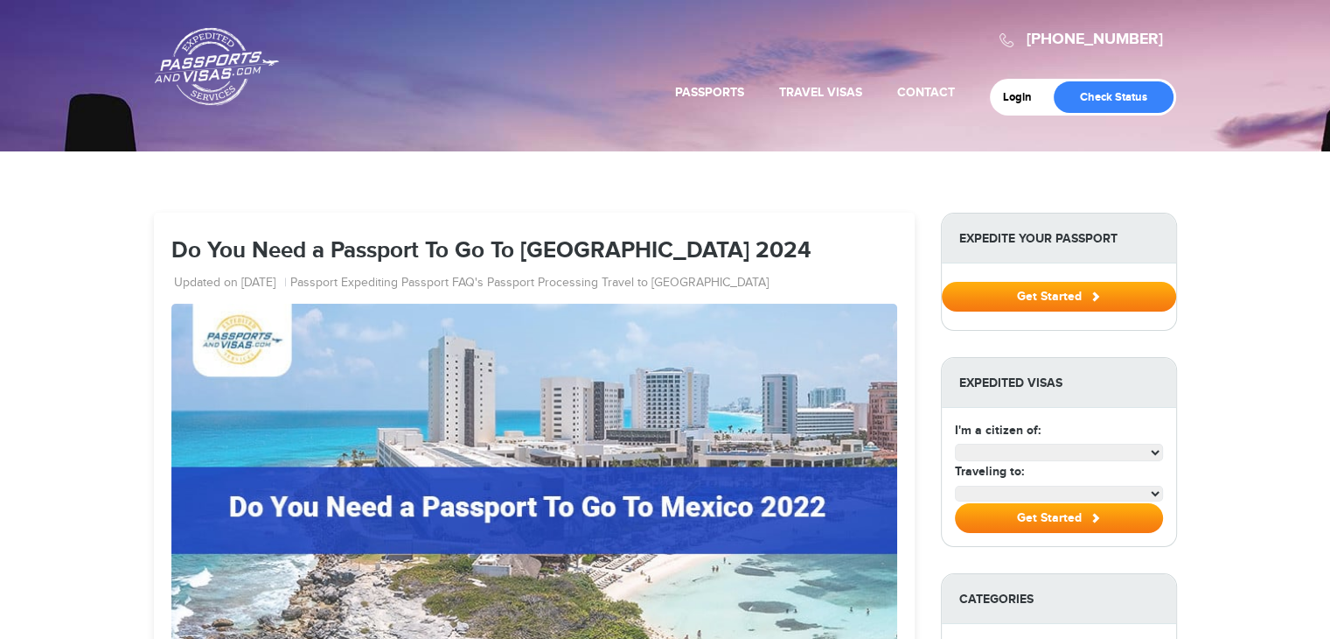
select select "**********"
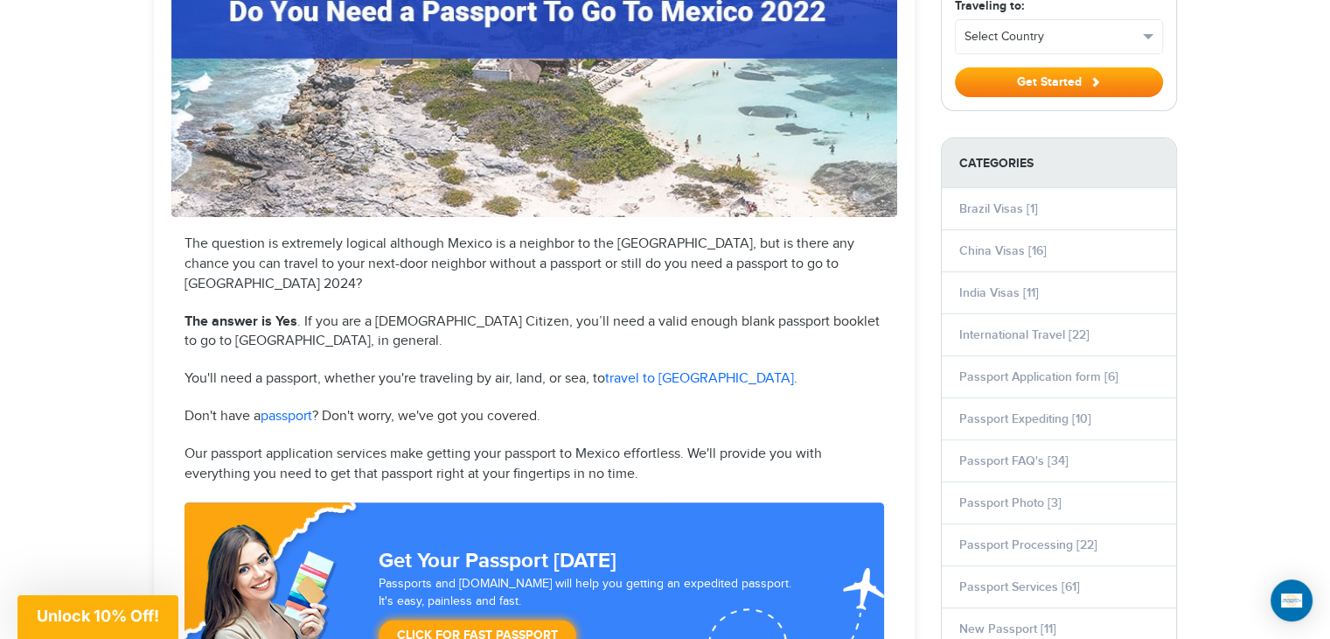
scroll to position [525, 0]
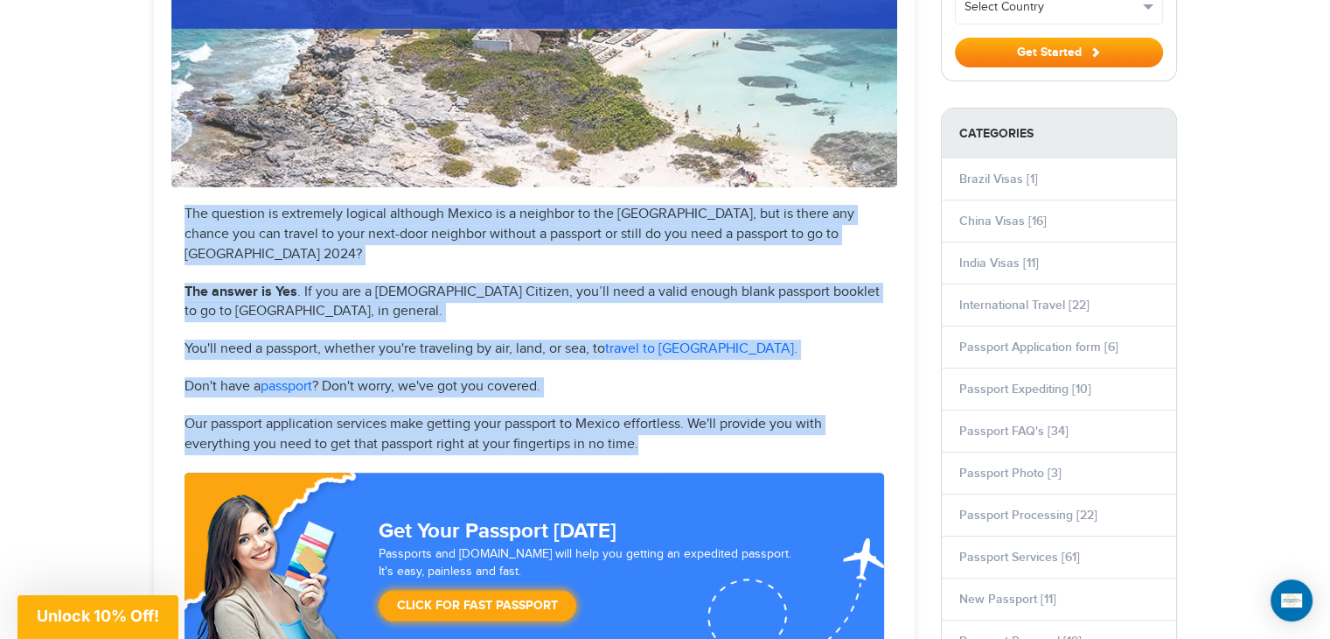
drag, startPoint x: 178, startPoint y: 208, endPoint x: 662, endPoint y: 429, distance: 531.9
copy div "The question is extremely logical although Mexico is a neighbor to the [GEOGRAP…"
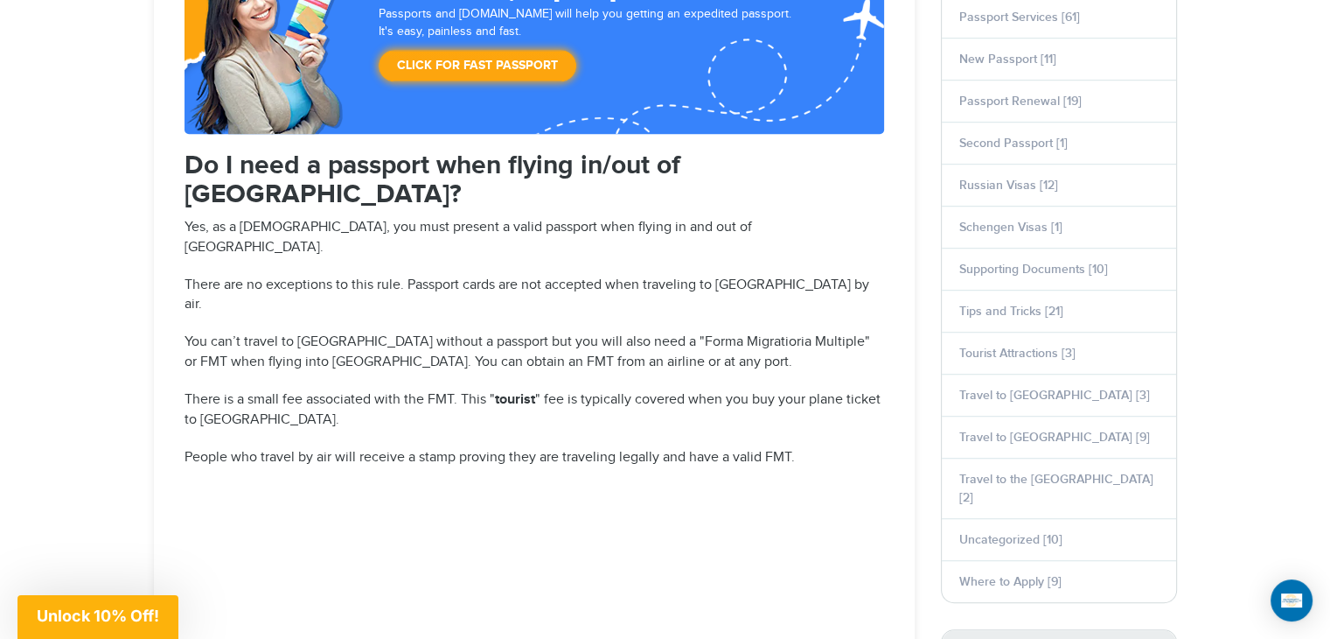
scroll to position [1078, 0]
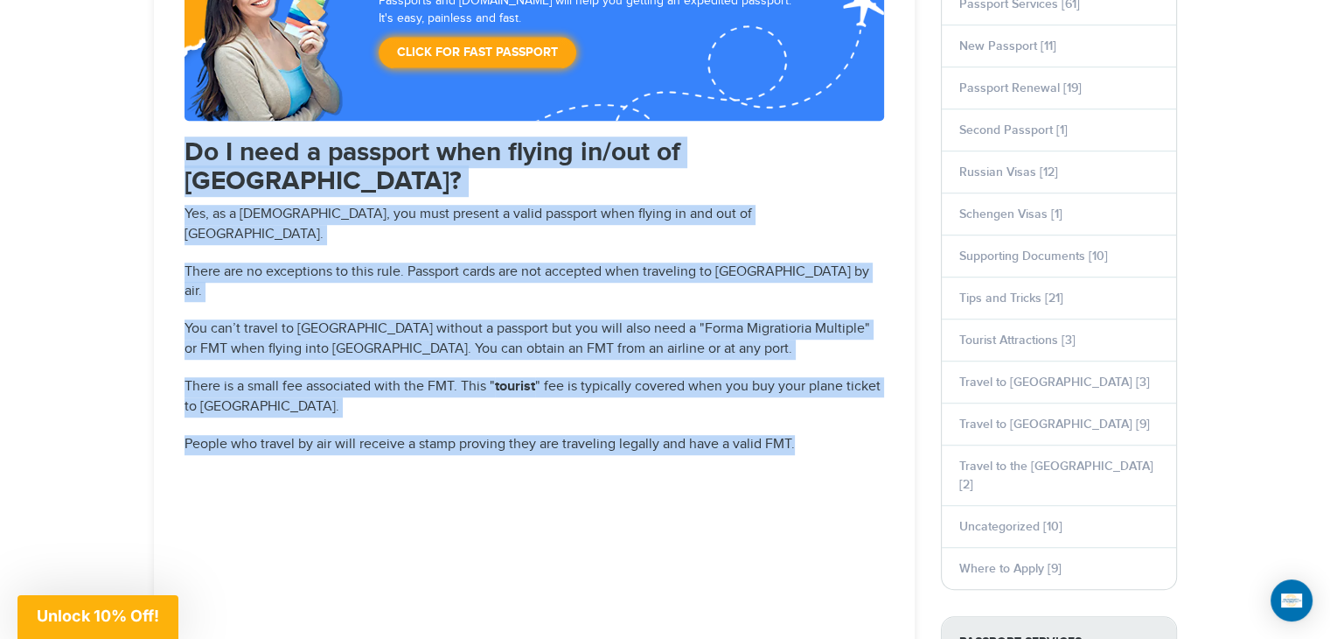
drag, startPoint x: 175, startPoint y: 120, endPoint x: 797, endPoint y: 334, distance: 657.8
copy div "Do I need a passport when flying in/out of [GEOGRAPHIC_DATA]? Yes, as a [DEMOGR…"
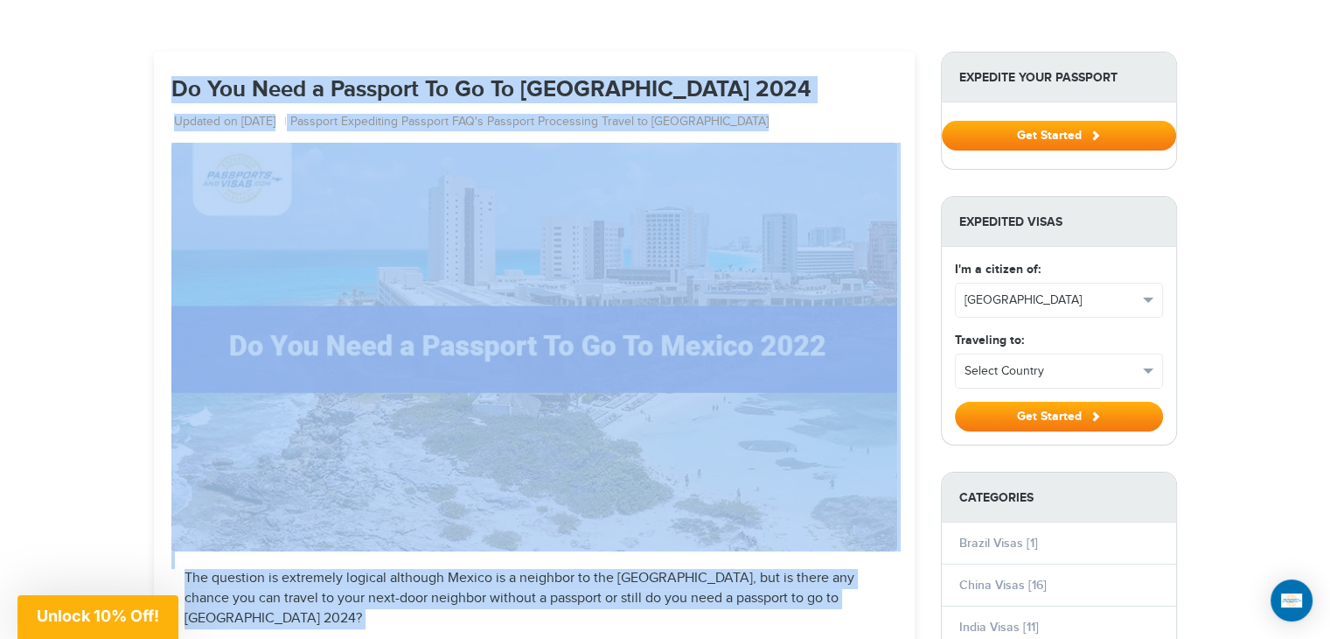
scroll to position [21, 0]
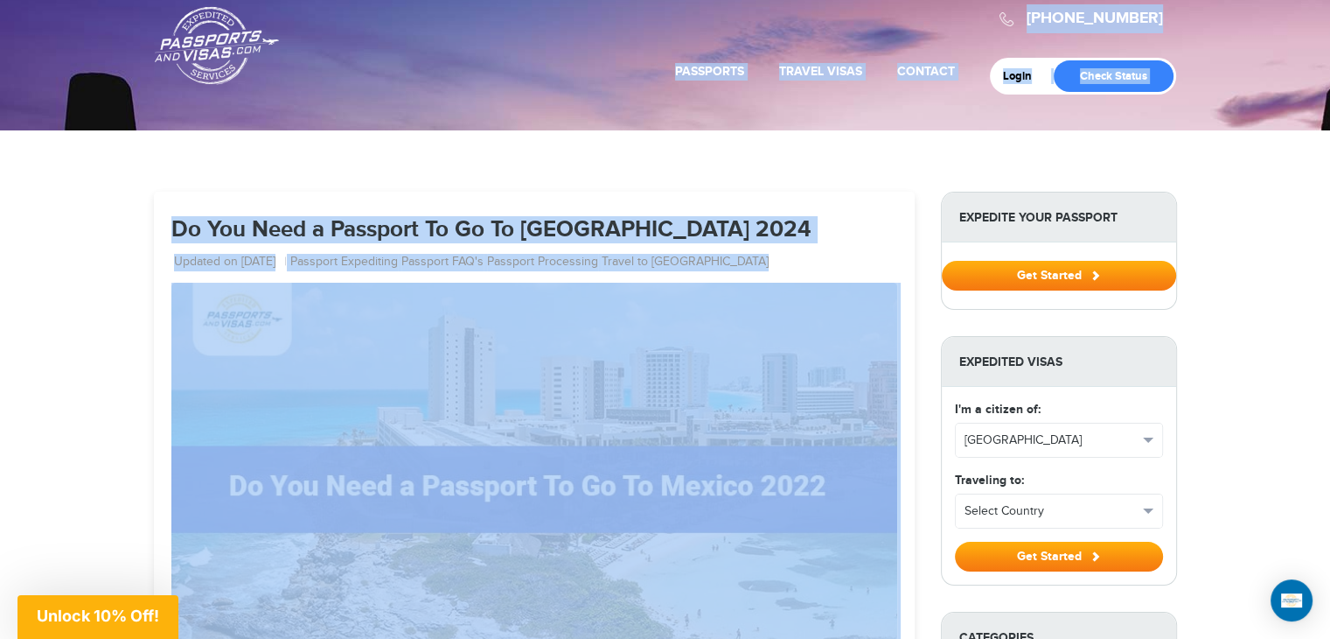
drag, startPoint x: 177, startPoint y: 34, endPoint x: 589, endPoint y: 138, distance: 424.9
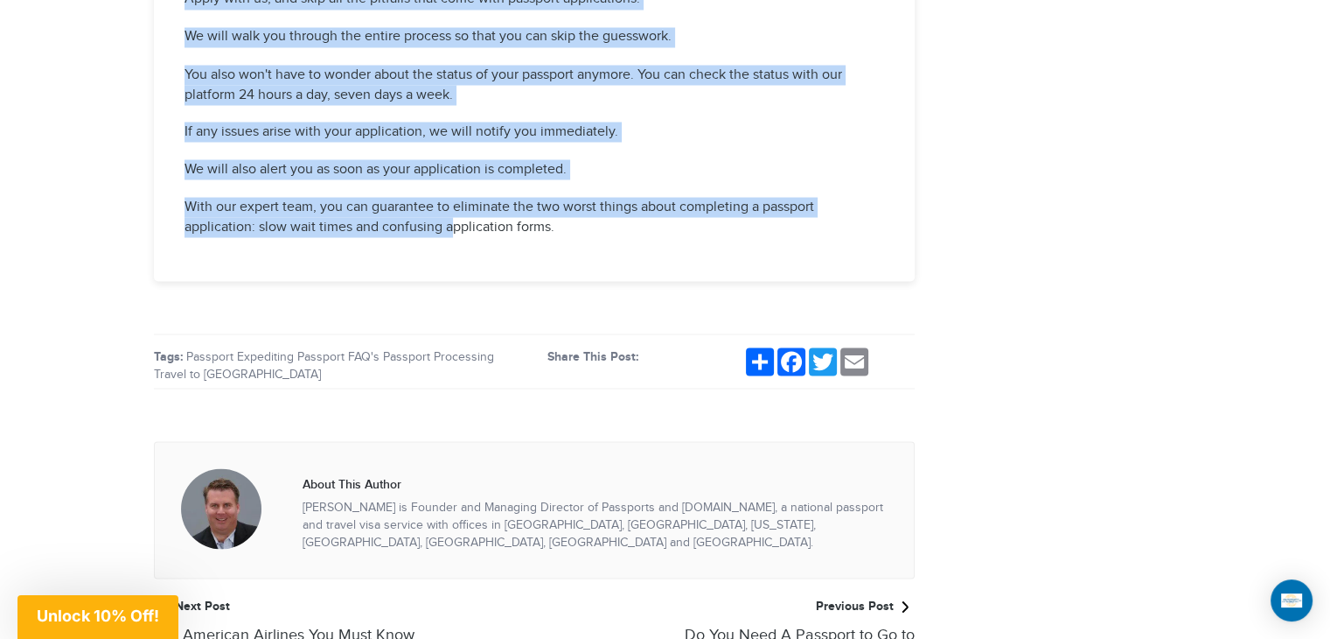
scroll to position [3233, 0]
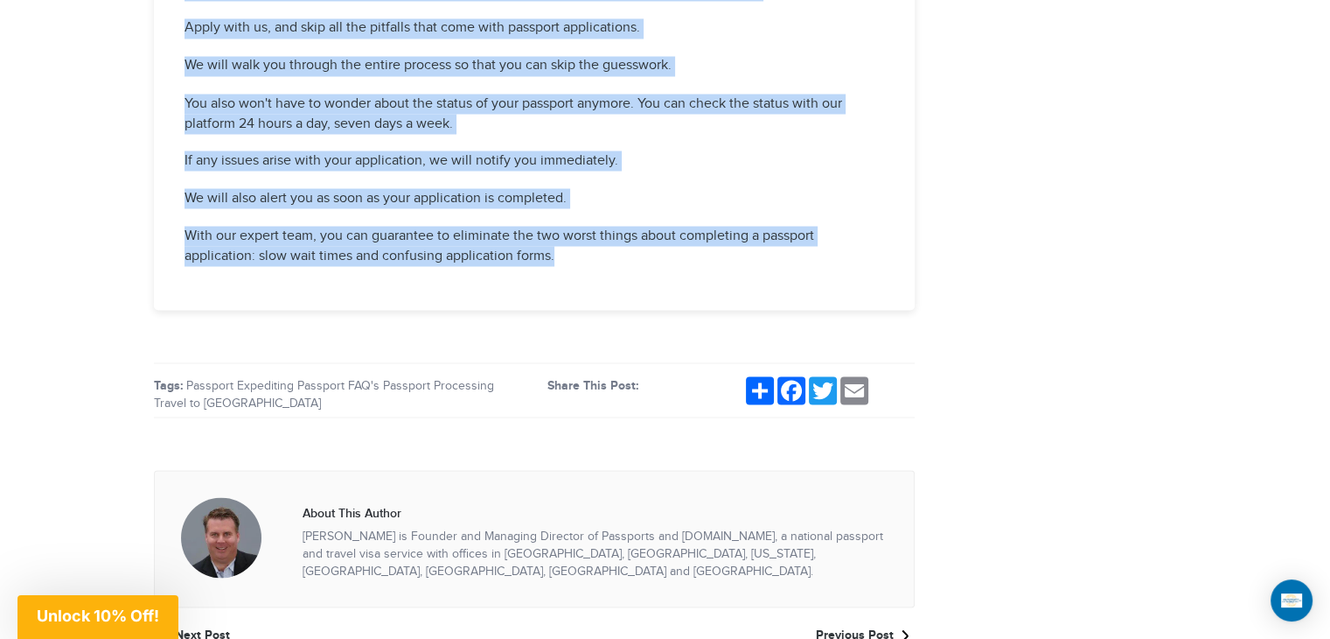
drag, startPoint x: 173, startPoint y: 126, endPoint x: 596, endPoint y: 41, distance: 430.9
copy div "Do I need a passport To Go To Mexico by car? Yes, as a United States Citizen, y…"
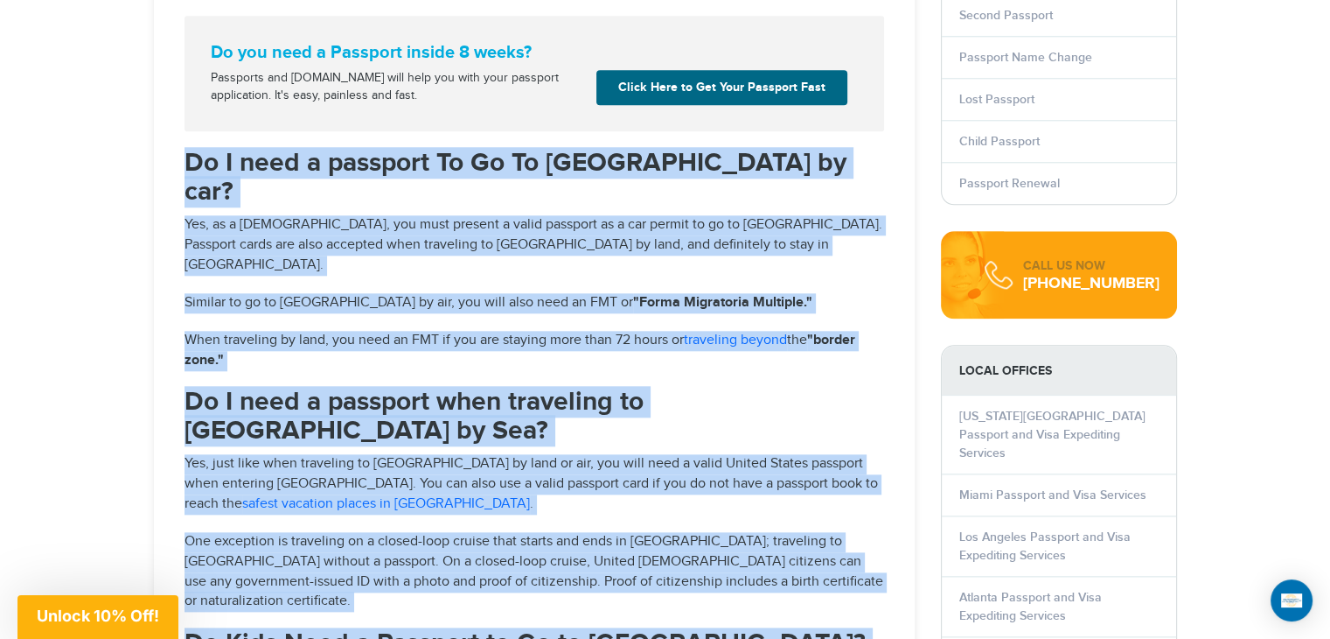
click at [91, 363] on div "720-650-0041 Passports & Visas.com Login Check Status Passports Passport Renewa…" at bounding box center [665, 608] width 1330 height 4883
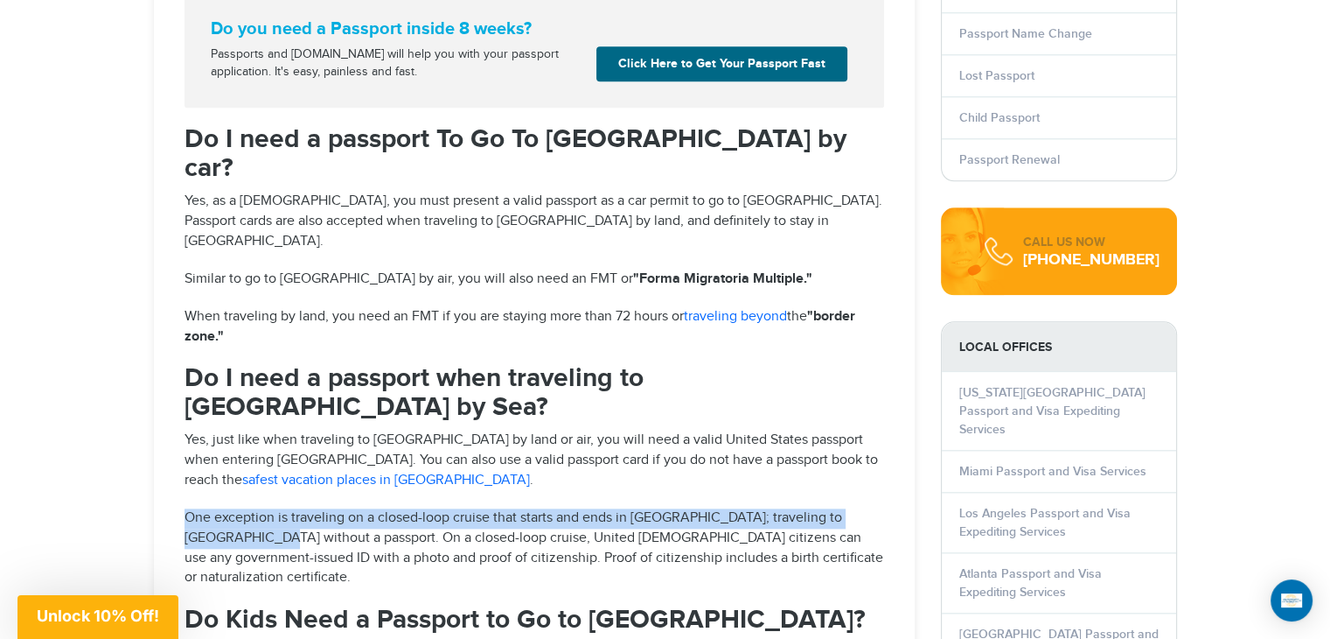
click at [91, 363] on div "720-650-0041 Passports & Visas.com Login Check Status Passports Passport Renewa…" at bounding box center [665, 584] width 1330 height 4883
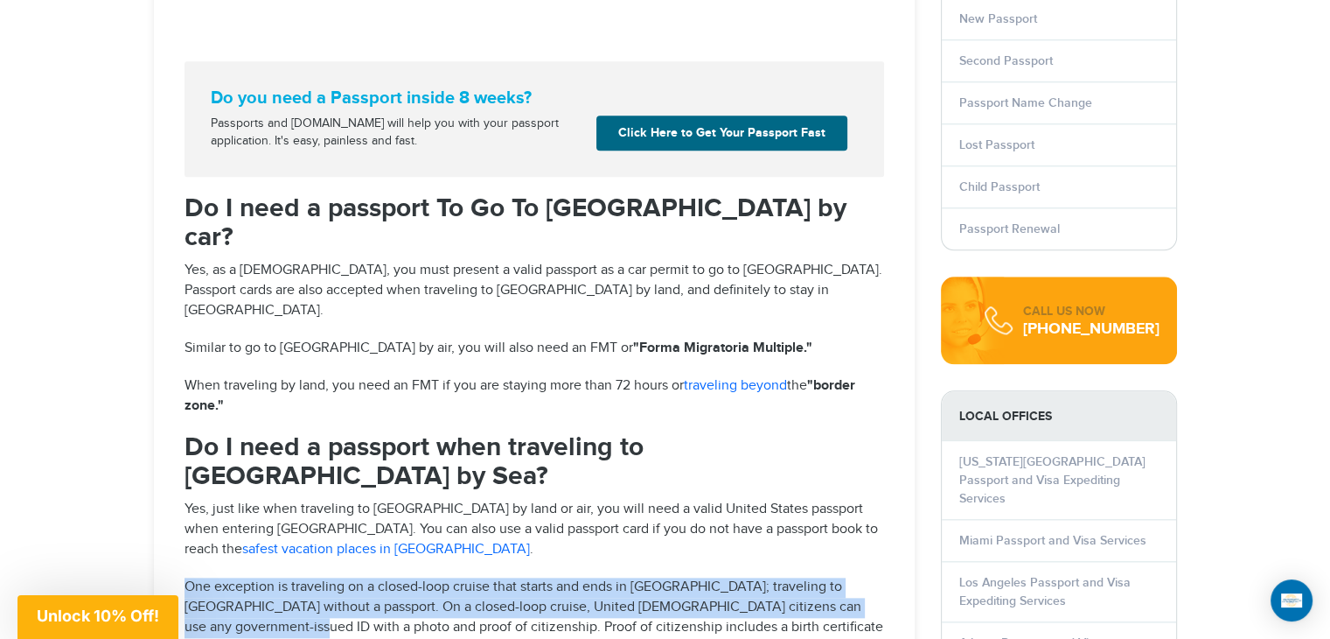
scroll to position [1833, 0]
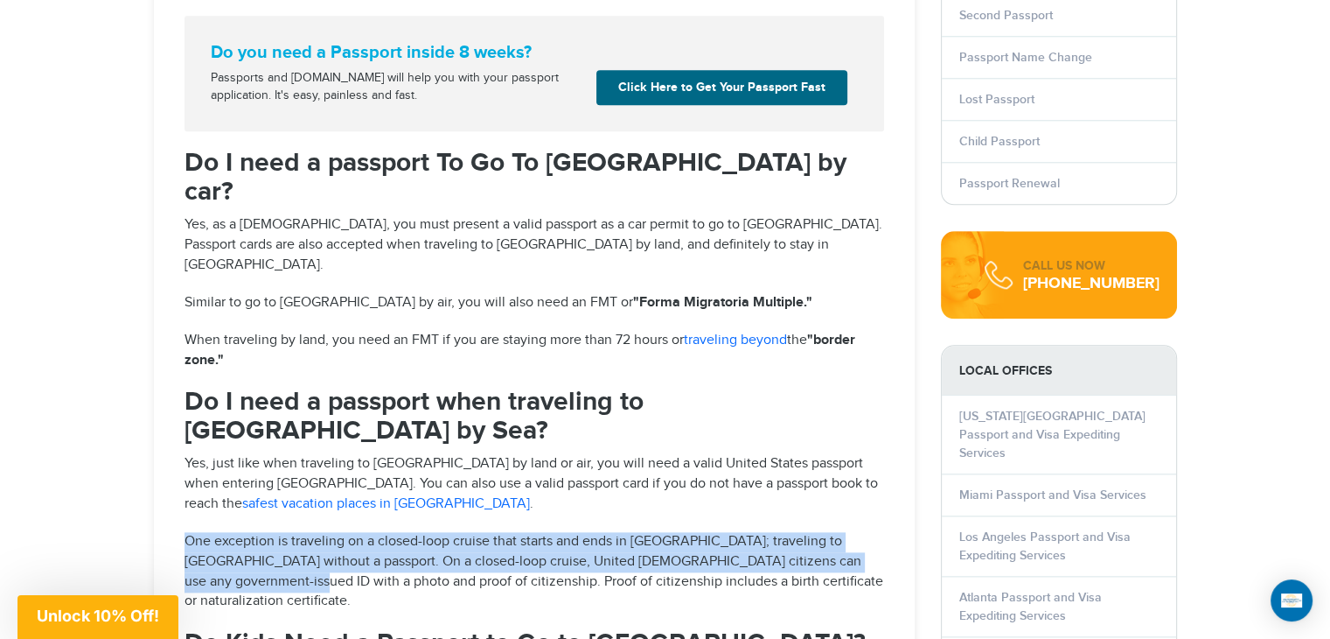
click at [103, 378] on div "720-650-0041 Passports & Visas.com Login Check Status Passports Passport Renewa…" at bounding box center [665, 608] width 1330 height 4883
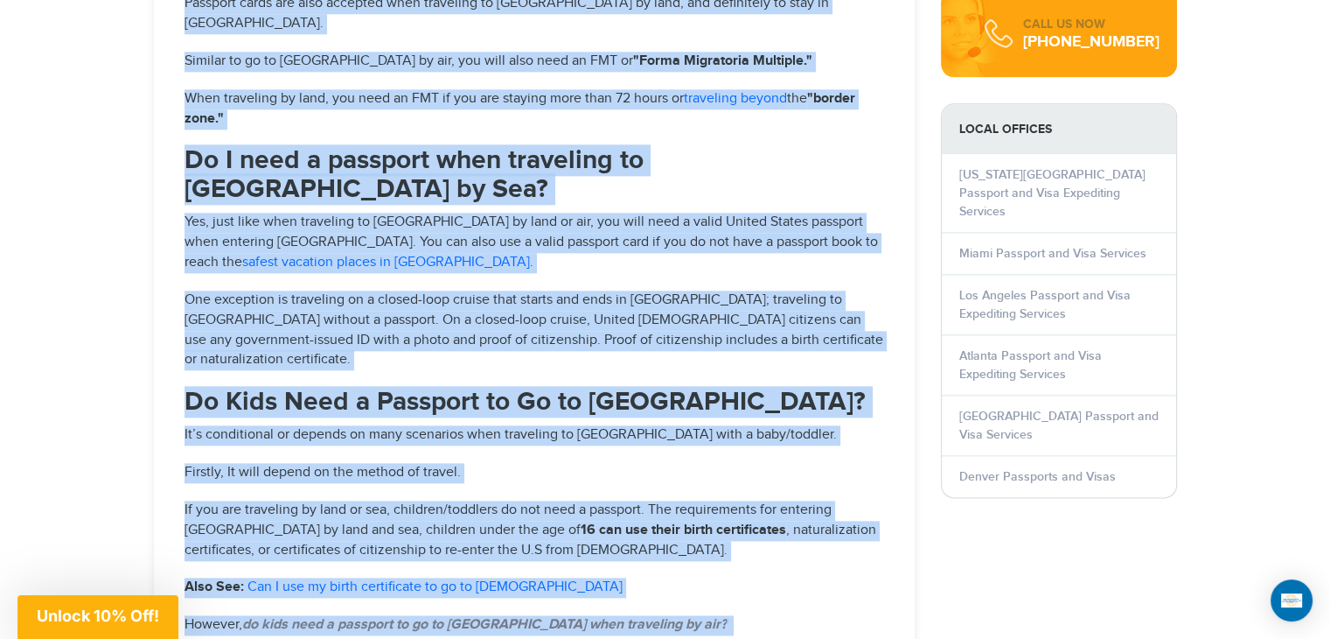
scroll to position [2104, 0]
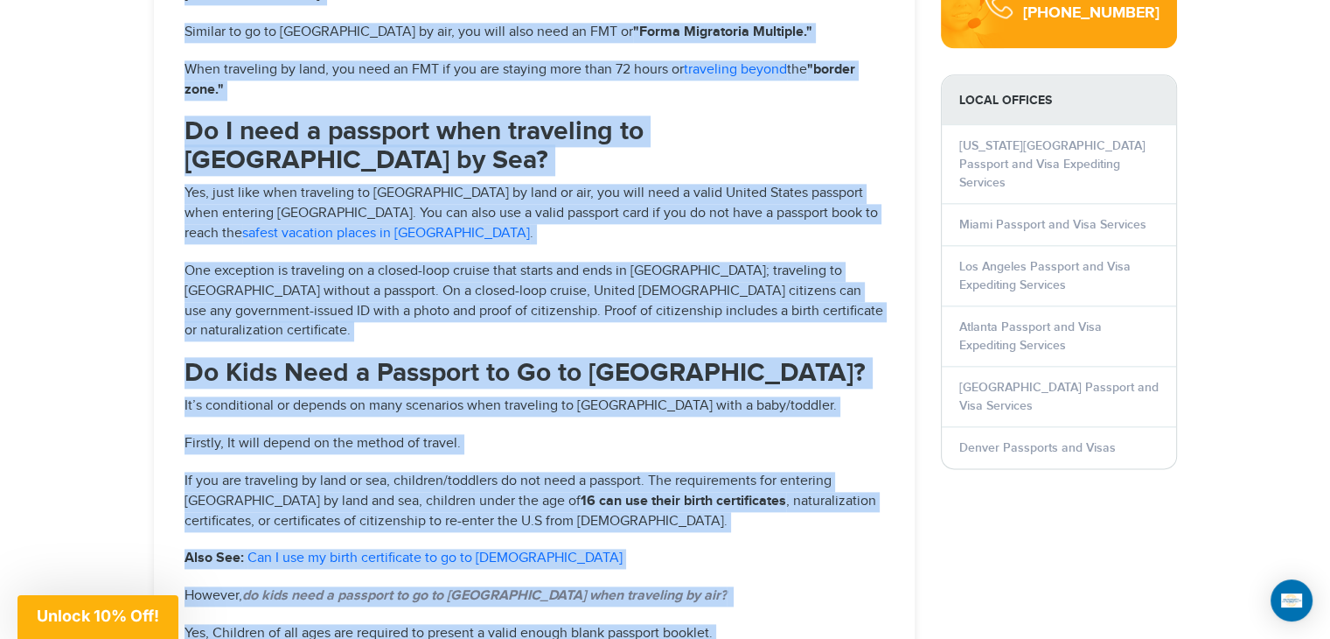
drag, startPoint x: 184, startPoint y: 145, endPoint x: 841, endPoint y: 530, distance: 761.4
click at [841, 530] on div "The question is extremely logical although Mexico is a neighbor to the USA, but…" at bounding box center [534, 28] width 726 height 2804
copy div "Do I need a passport To Go To Mexico by car? Yes, as a United States Citizen, y…"
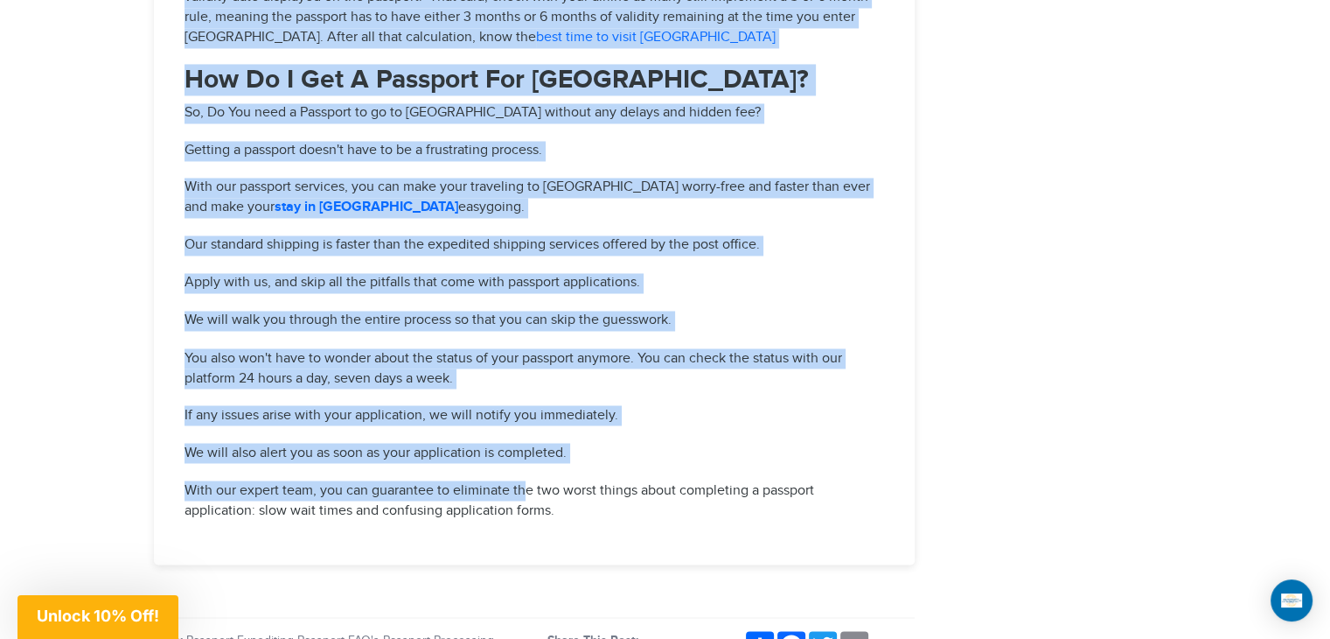
scroll to position [3066, 0]
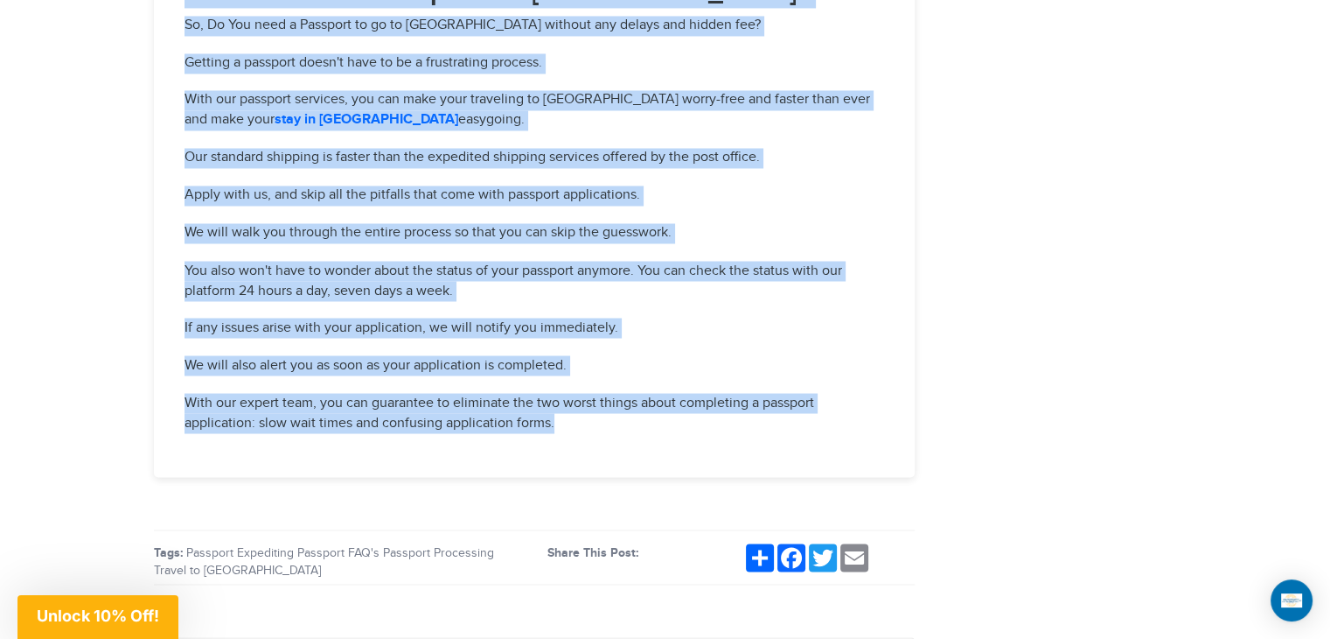
drag, startPoint x: 184, startPoint y: 46, endPoint x: 572, endPoint y: 225, distance: 427.4
copy div "Does my Passport have to be valid for 6 months to travel to Mexico? The current…"
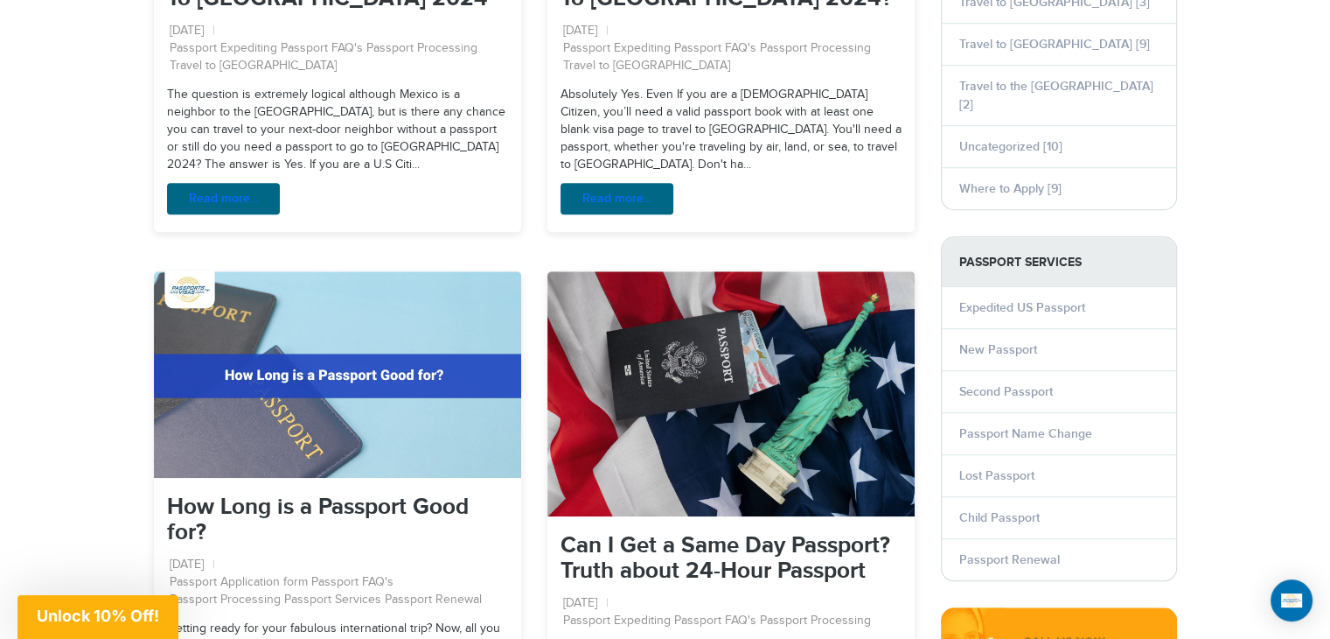
scroll to position [1078, 0]
